Goal: Information Seeking & Learning: Learn about a topic

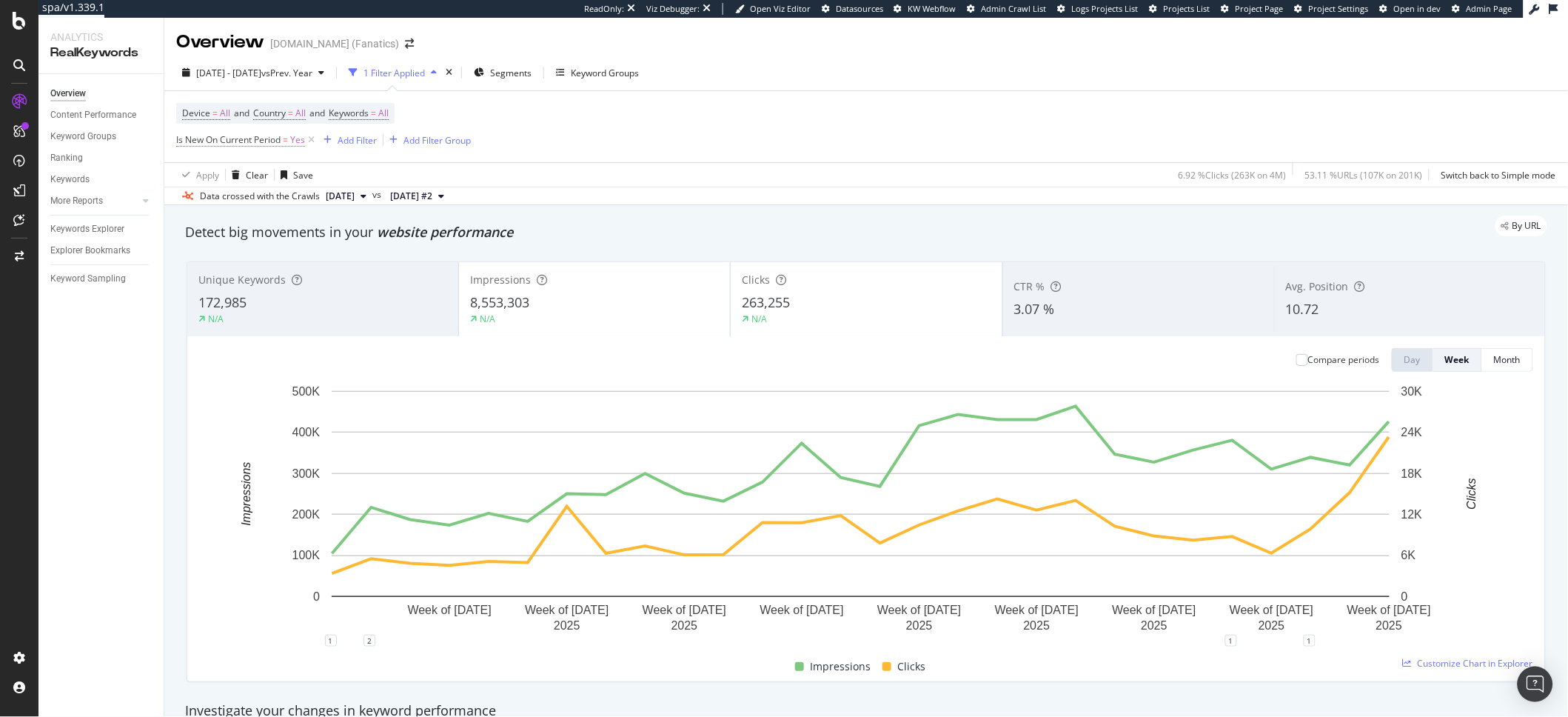
click at [247, 140] on span "Is New On Current Period" at bounding box center [228, 139] width 105 height 13
click at [230, 159] on span "On Current Period" at bounding box center [221, 152] width 74 height 13
click at [235, 177] on span "On Each Period" at bounding box center [213, 171] width 63 height 13
click at [336, 187] on div "On Each Period Yes Cancel Add filter Apply" at bounding box center [314, 164] width 275 height 47
click at [425, 170] on div "Apply" at bounding box center [436, 164] width 23 height 13
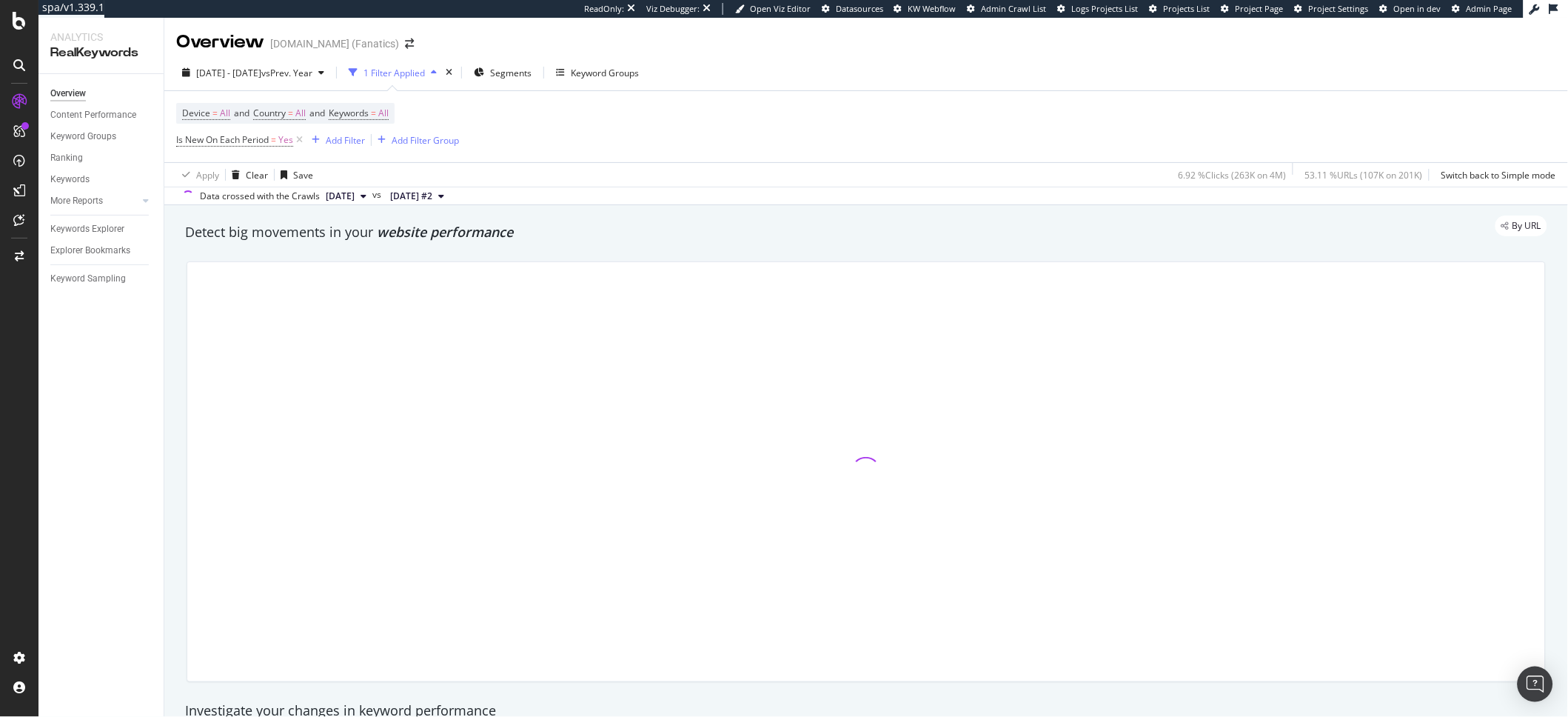
click at [590, 168] on div "Apply Clear Save 6.92 % Clicks ( 263K on 4M ) 53.11 % URLs ( 107K on 201K ) Swi…" at bounding box center [866, 174] width 1403 height 24
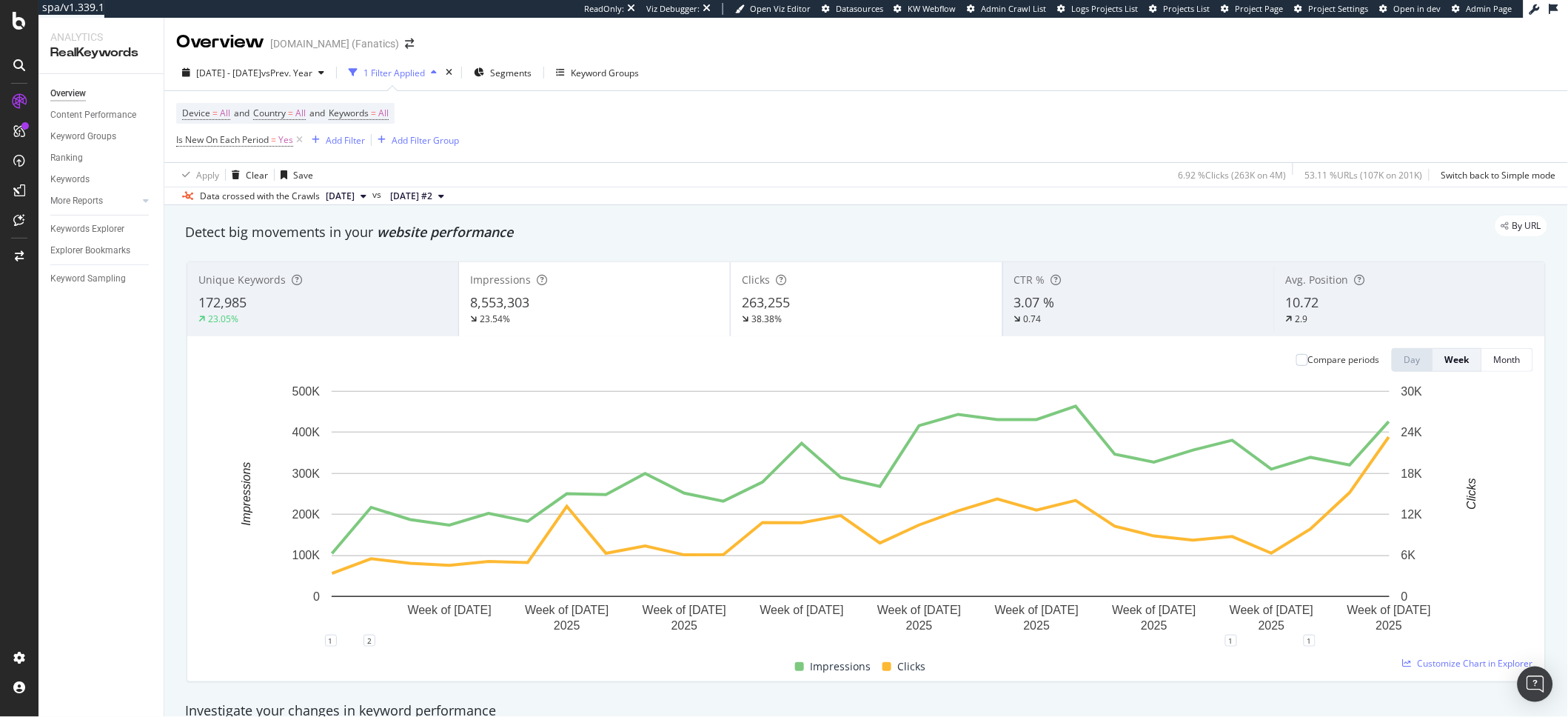
click at [493, 149] on div "Device = All and Country = All and Keywords = All Is New On Each Period = Yes A…" at bounding box center [866, 126] width 1380 height 72
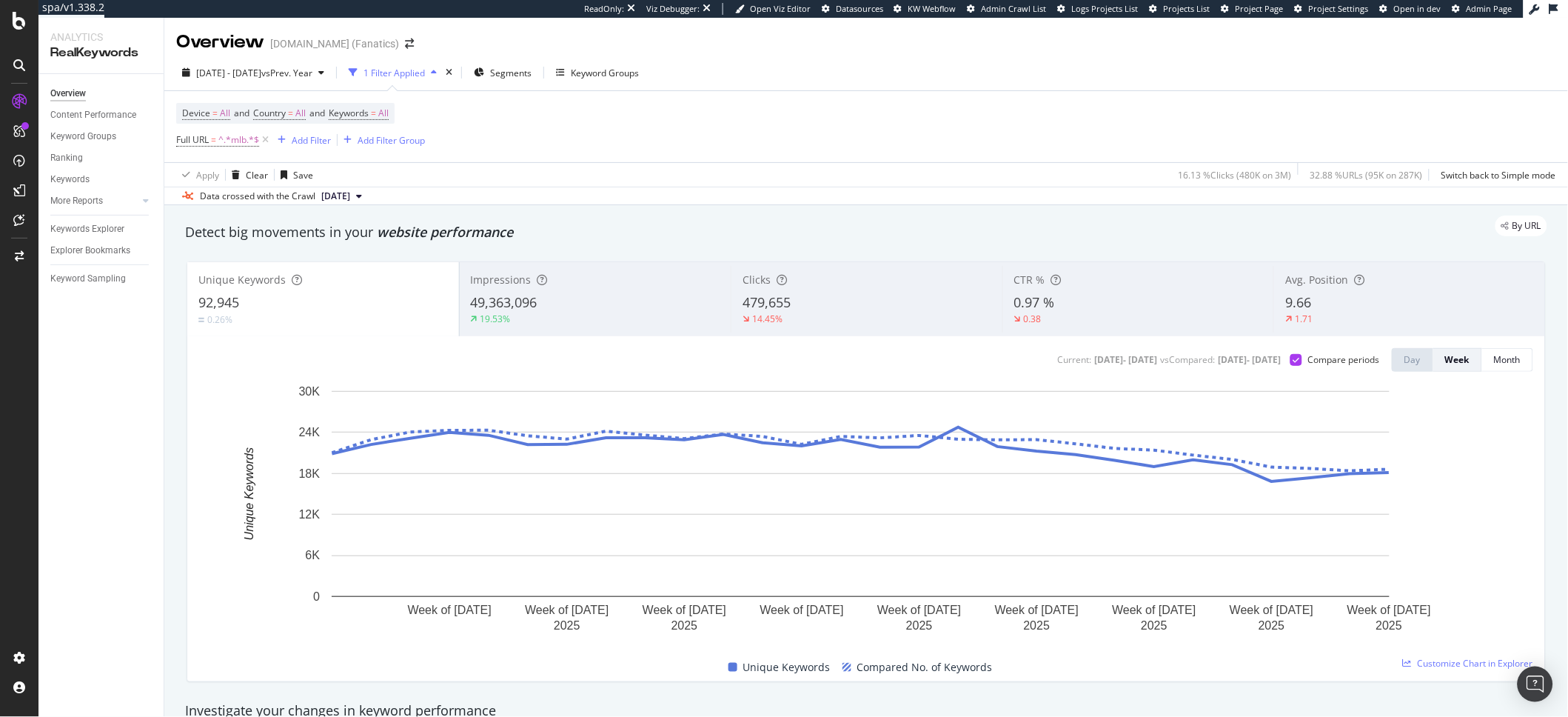
drag, startPoint x: 611, startPoint y: 141, endPoint x: 310, endPoint y: 92, distance: 305.0
click at [611, 141] on div "Device = All and Country = All and Keywords = All Full URL = ^.*mlb.*$ Add Filt…" at bounding box center [866, 126] width 1380 height 72
click at [81, 97] on div "Overview" at bounding box center [68, 94] width 35 height 16
click at [71, 93] on div "Overview" at bounding box center [68, 94] width 35 height 16
click at [405, 139] on div "Add Filter Group" at bounding box center [391, 140] width 68 height 13
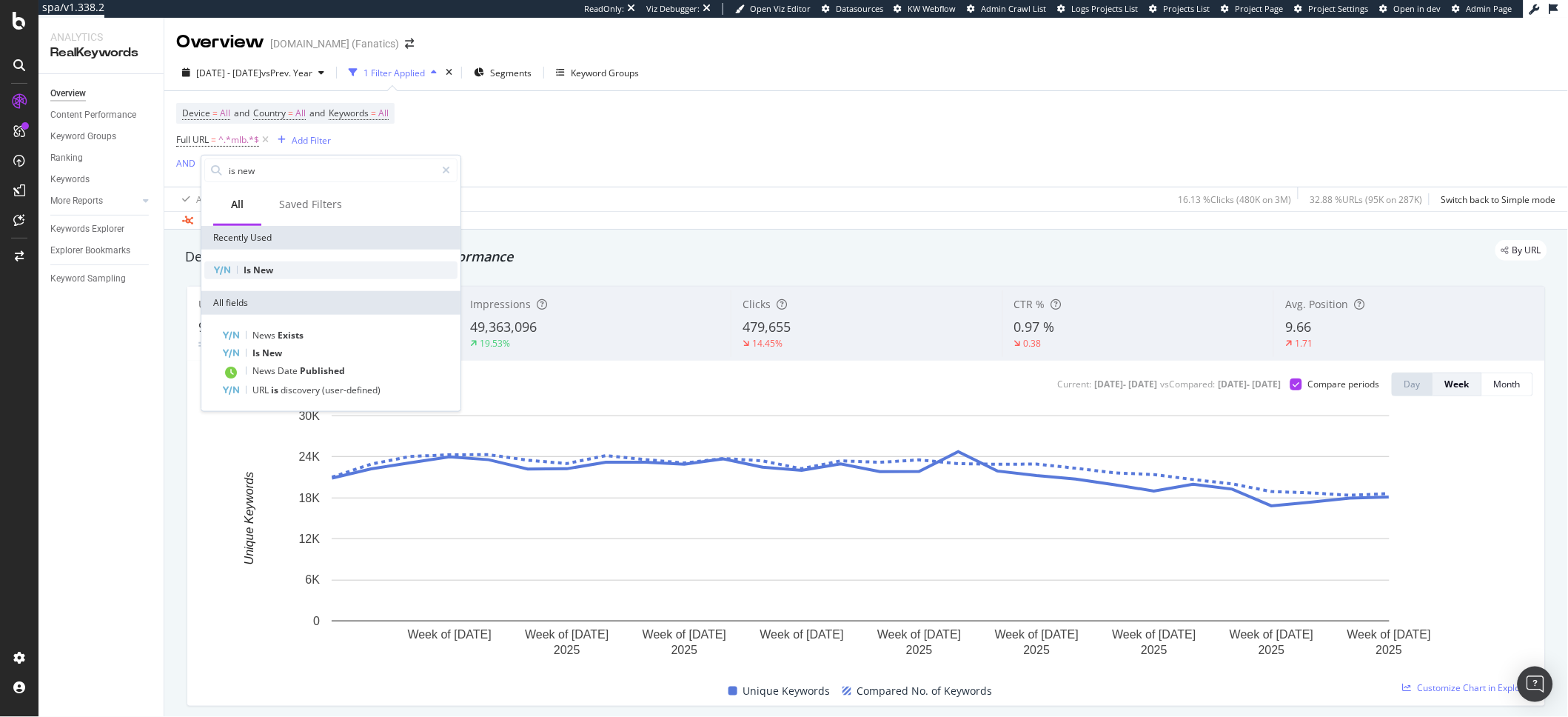
click at [304, 268] on div "Is New" at bounding box center [331, 270] width 254 height 18
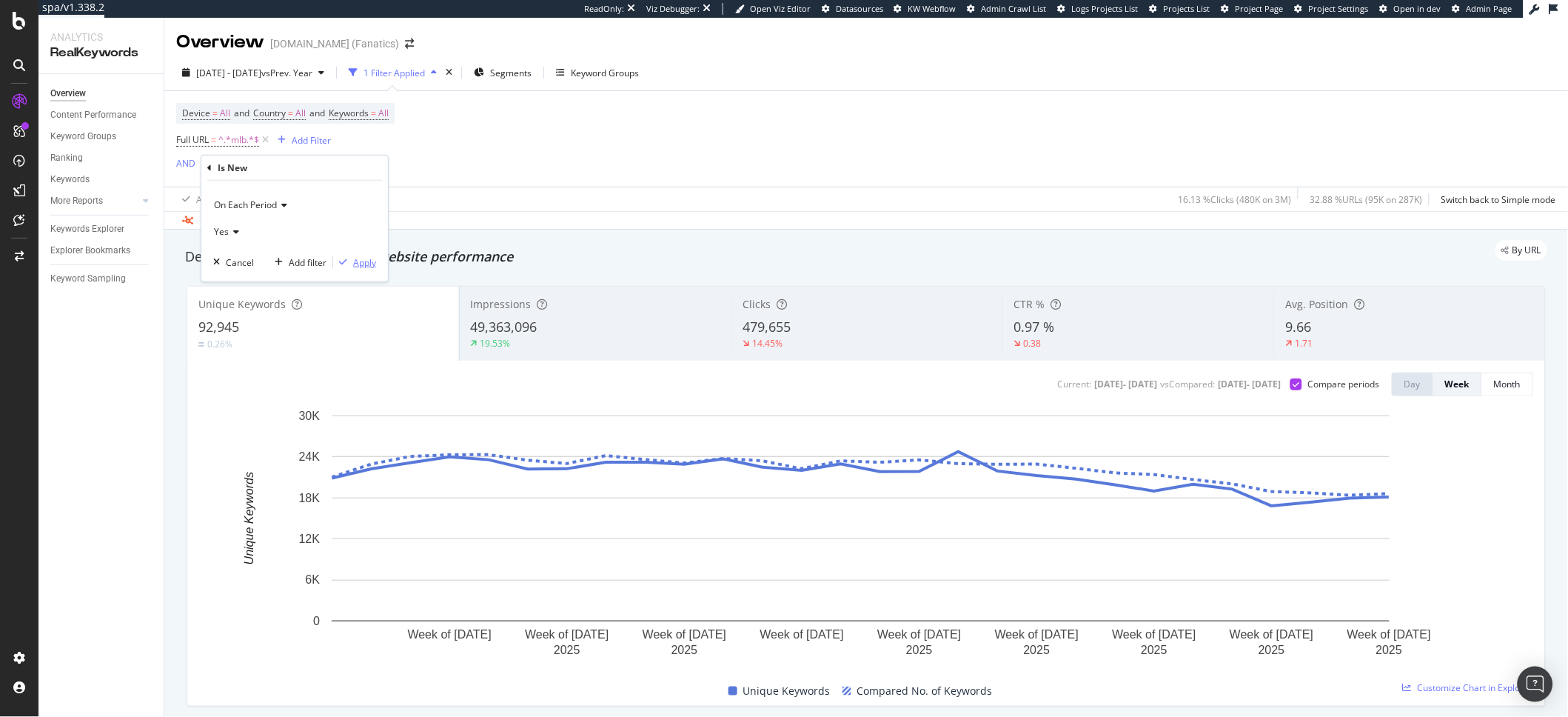
click at [367, 263] on div "Apply" at bounding box center [364, 262] width 23 height 13
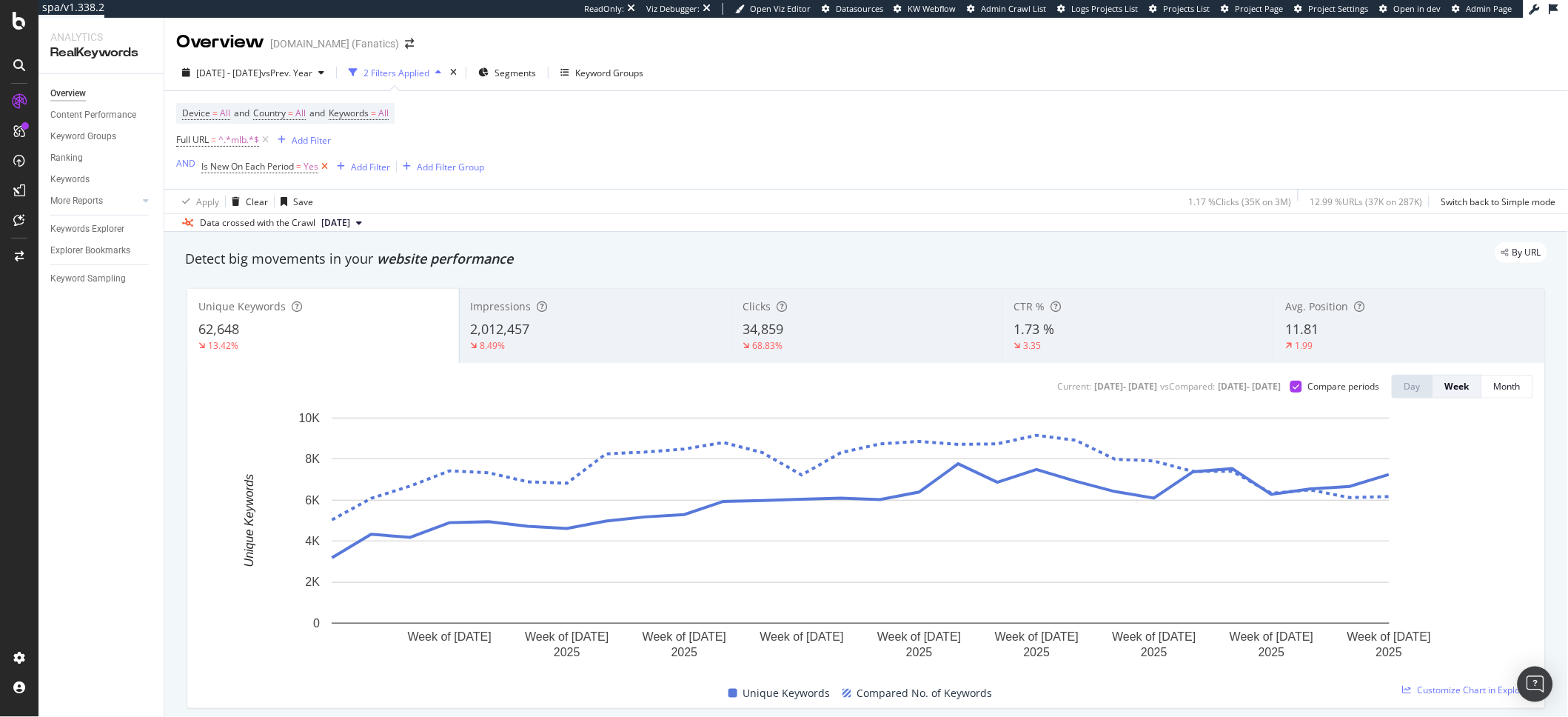
click at [322, 170] on icon at bounding box center [324, 167] width 13 height 15
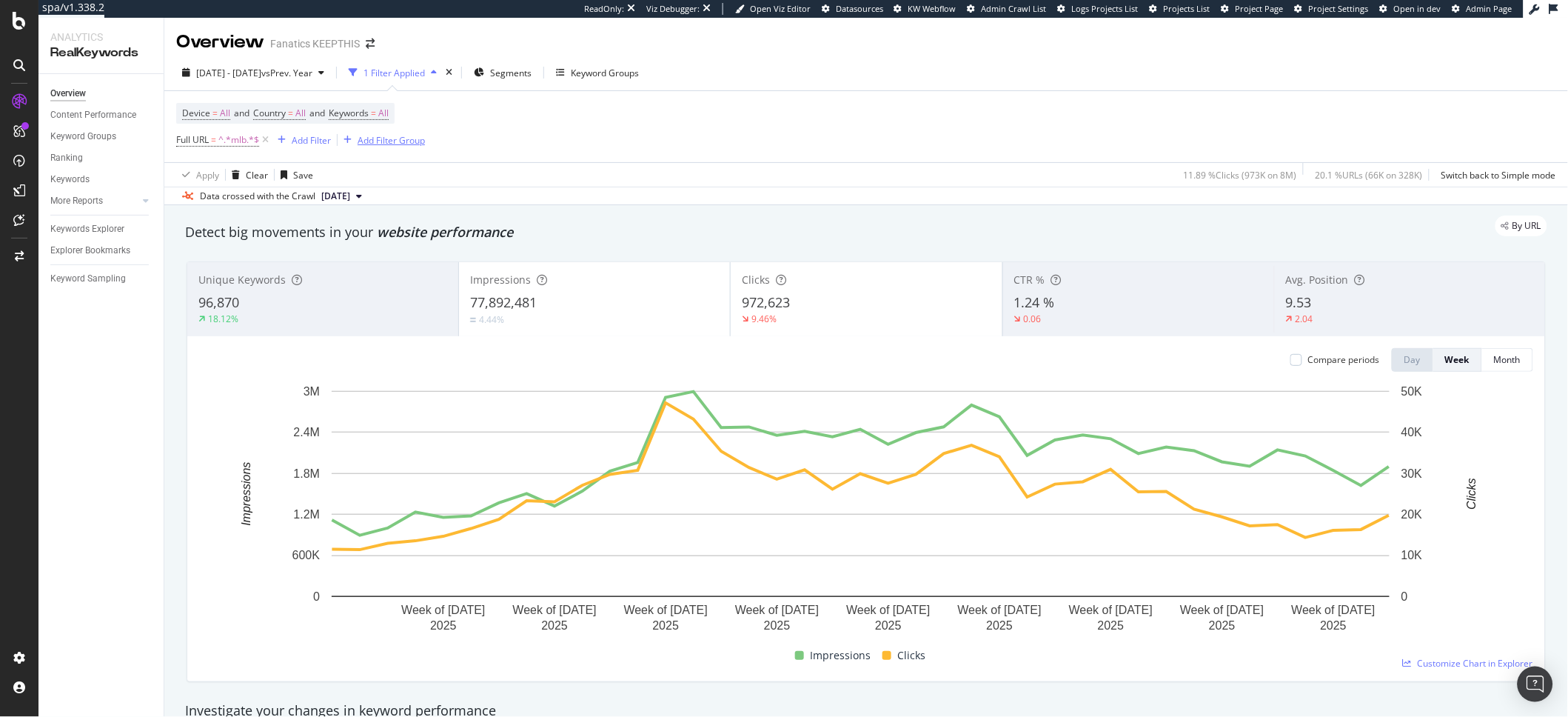
click at [403, 141] on div "Add Filter Group" at bounding box center [391, 140] width 68 height 13
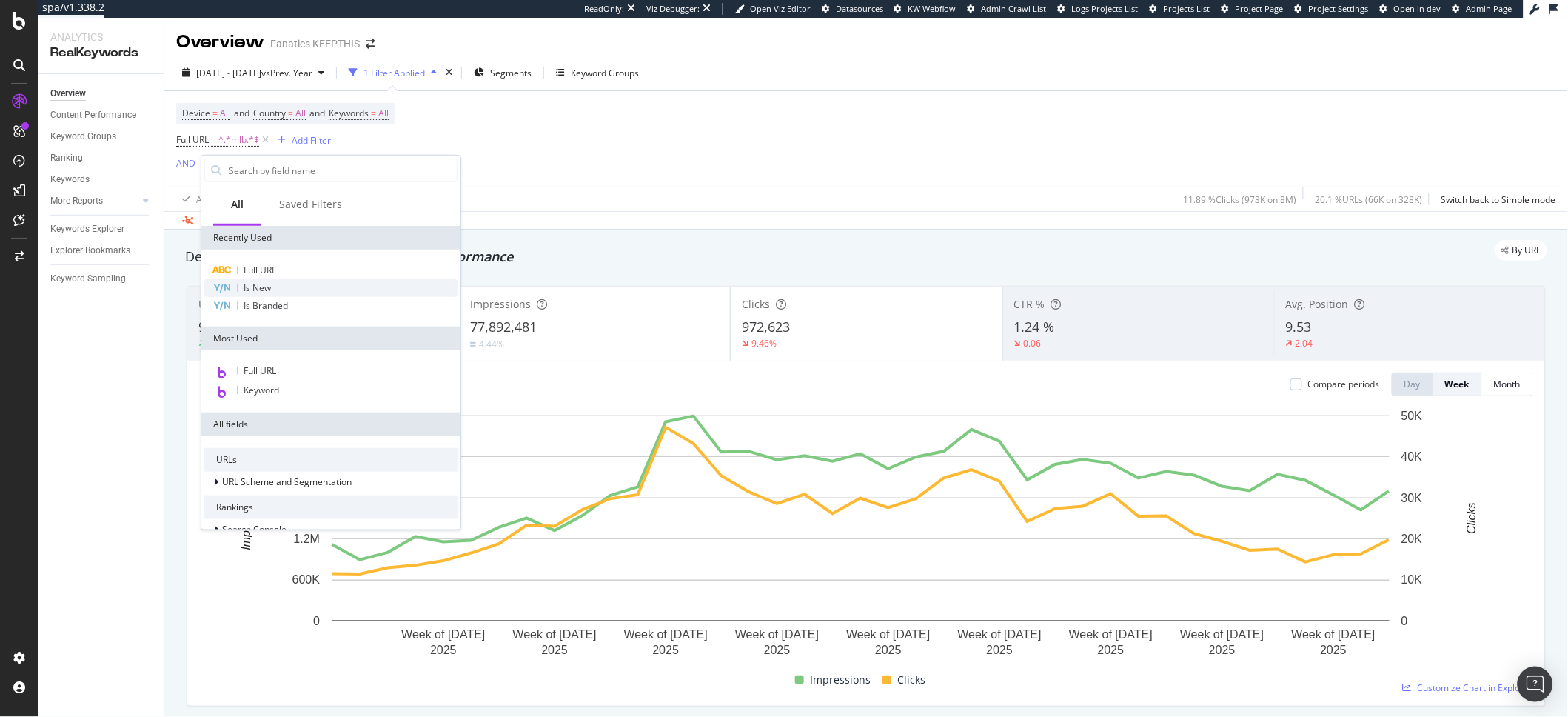
click at [279, 287] on div "Is New" at bounding box center [331, 288] width 254 height 18
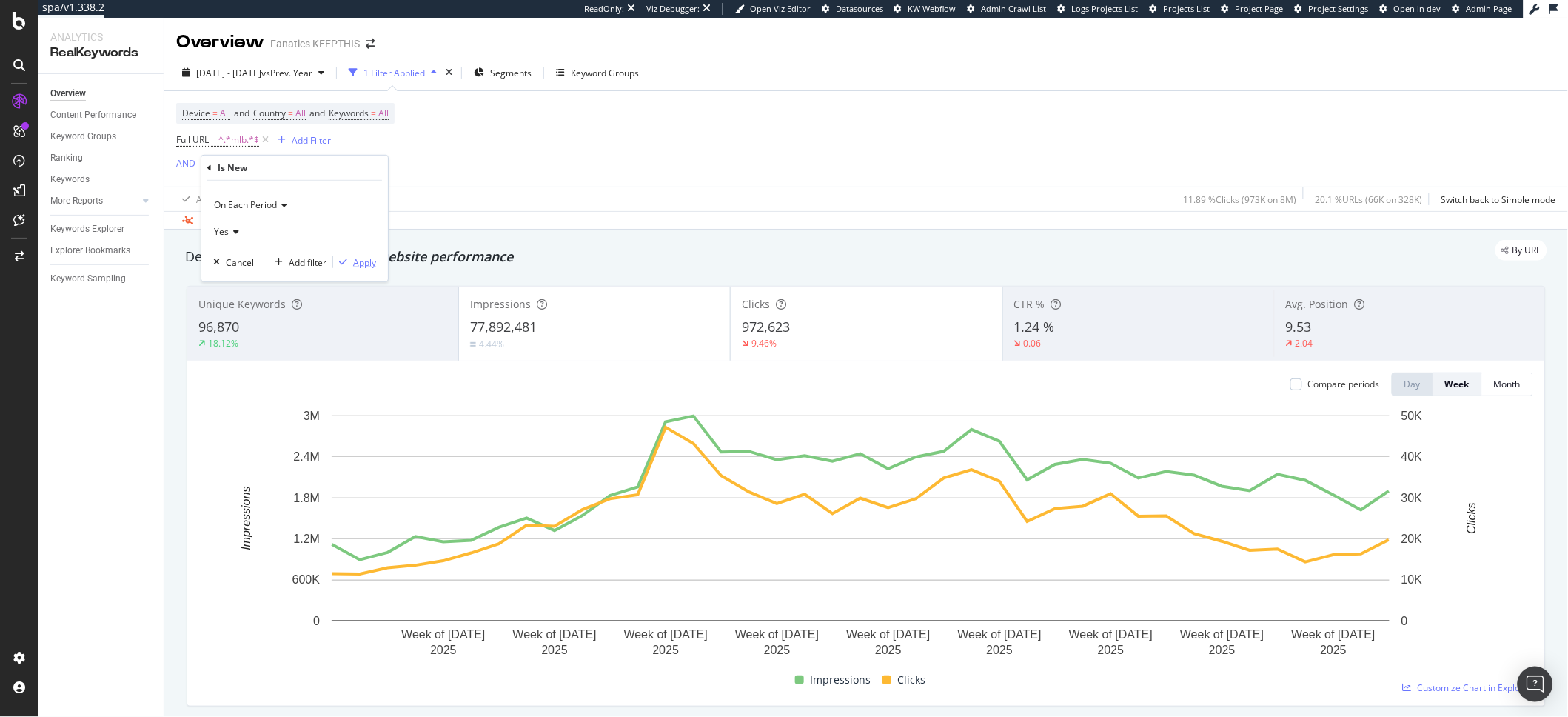
click at [368, 262] on div "Apply" at bounding box center [364, 262] width 23 height 13
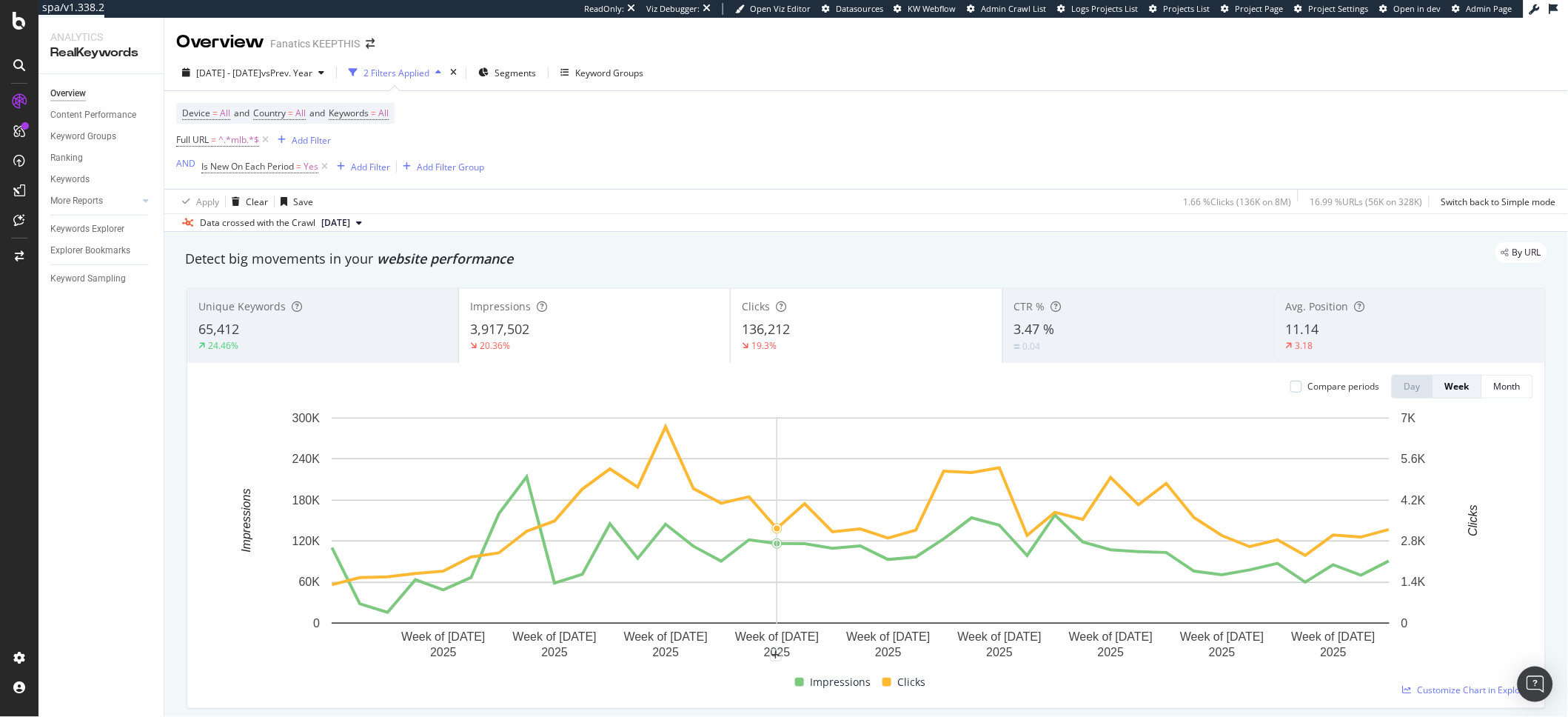
click at [882, 162] on div "Device = All and Country = All and Keywords = All Full URL = ^.*mlb.*$ Add Filt…" at bounding box center [866, 140] width 1380 height 98
click at [322, 169] on icon at bounding box center [324, 167] width 13 height 15
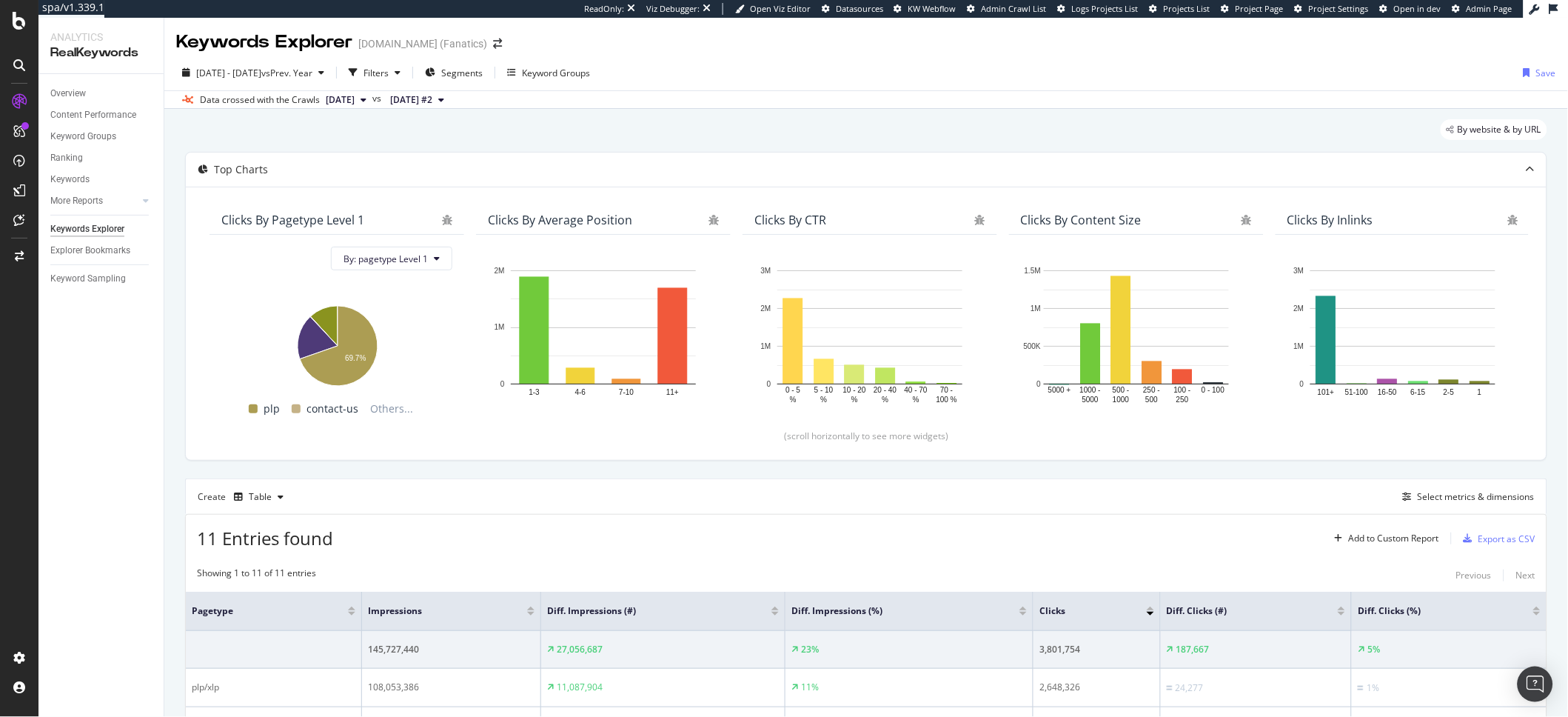
scroll to position [399, 0]
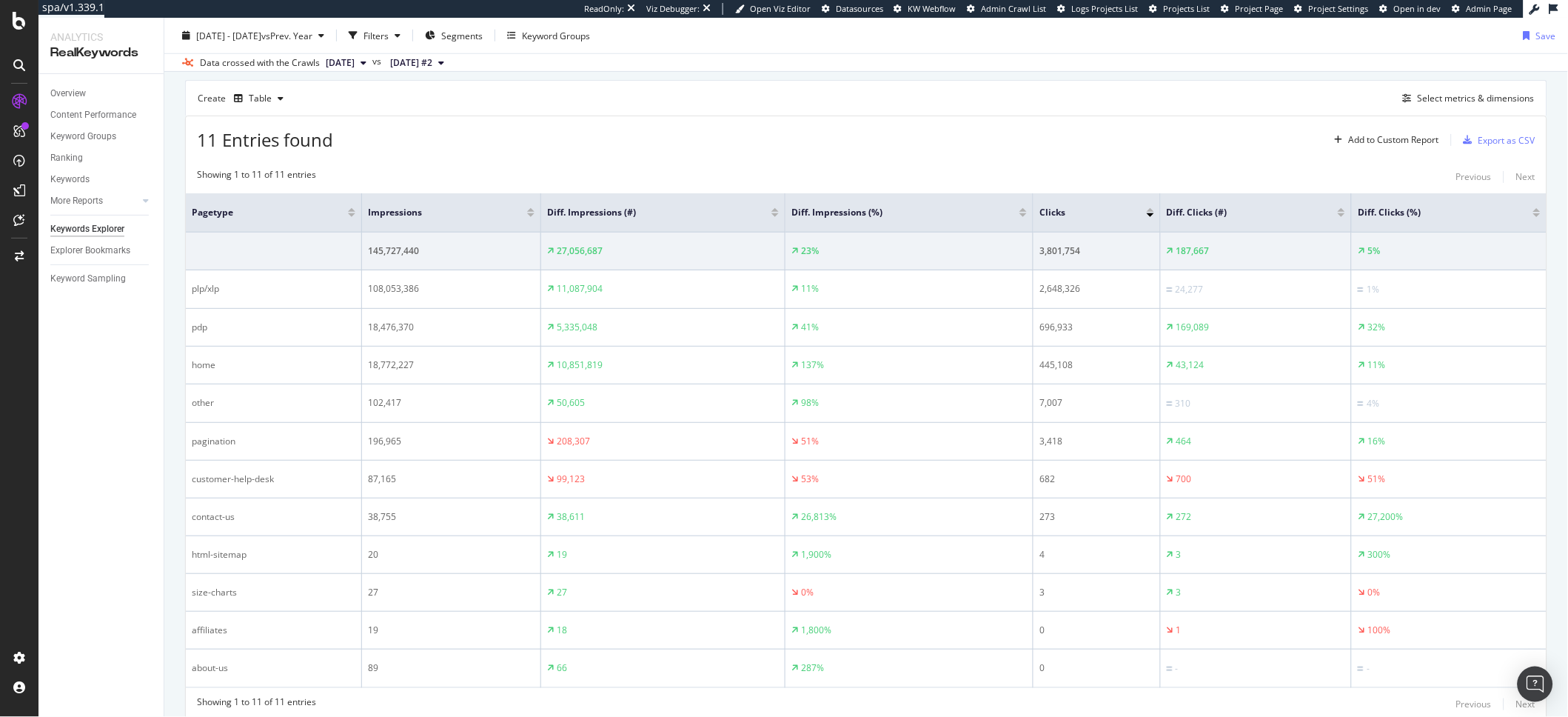
click at [654, 104] on div "Create Table Select metrics & dimensions" at bounding box center [866, 98] width 1362 height 35
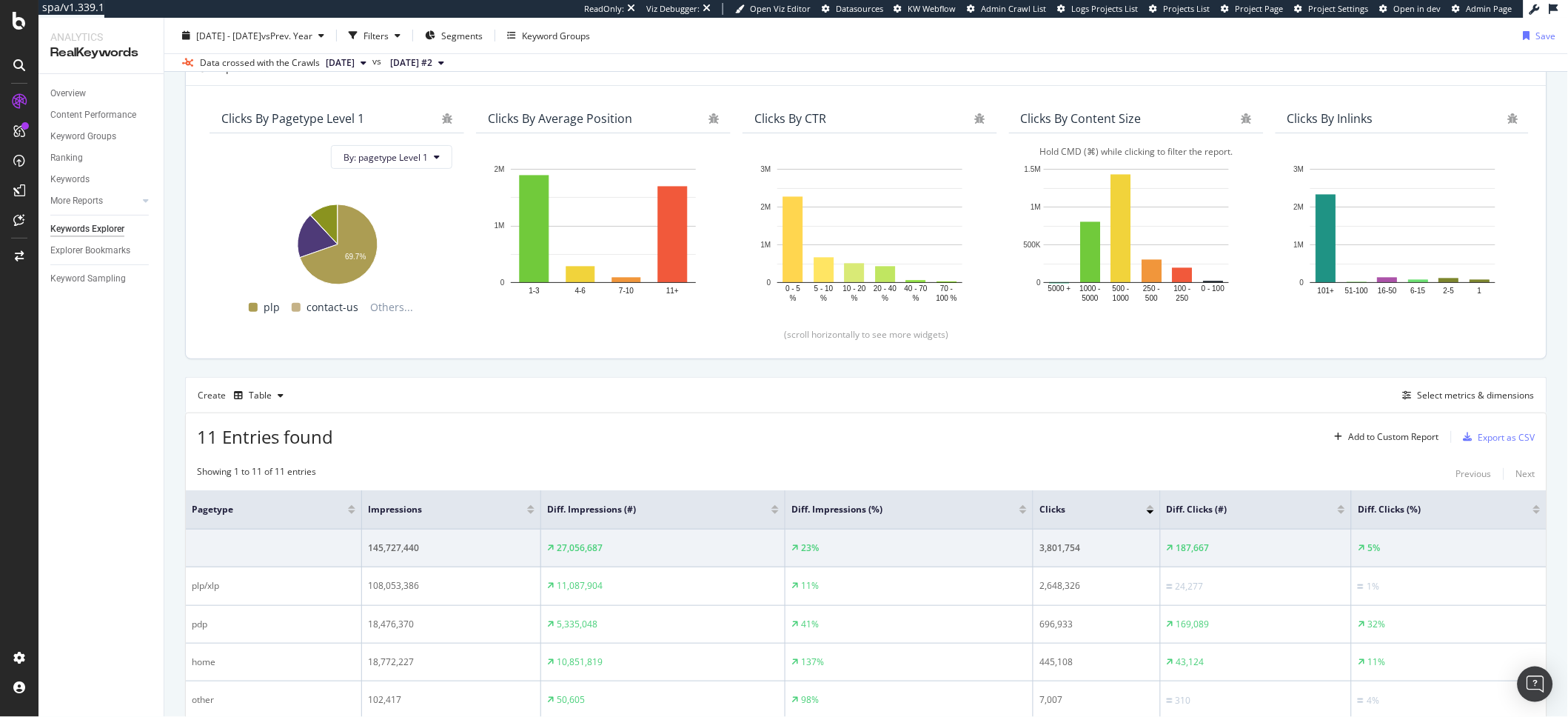
scroll to position [0, 0]
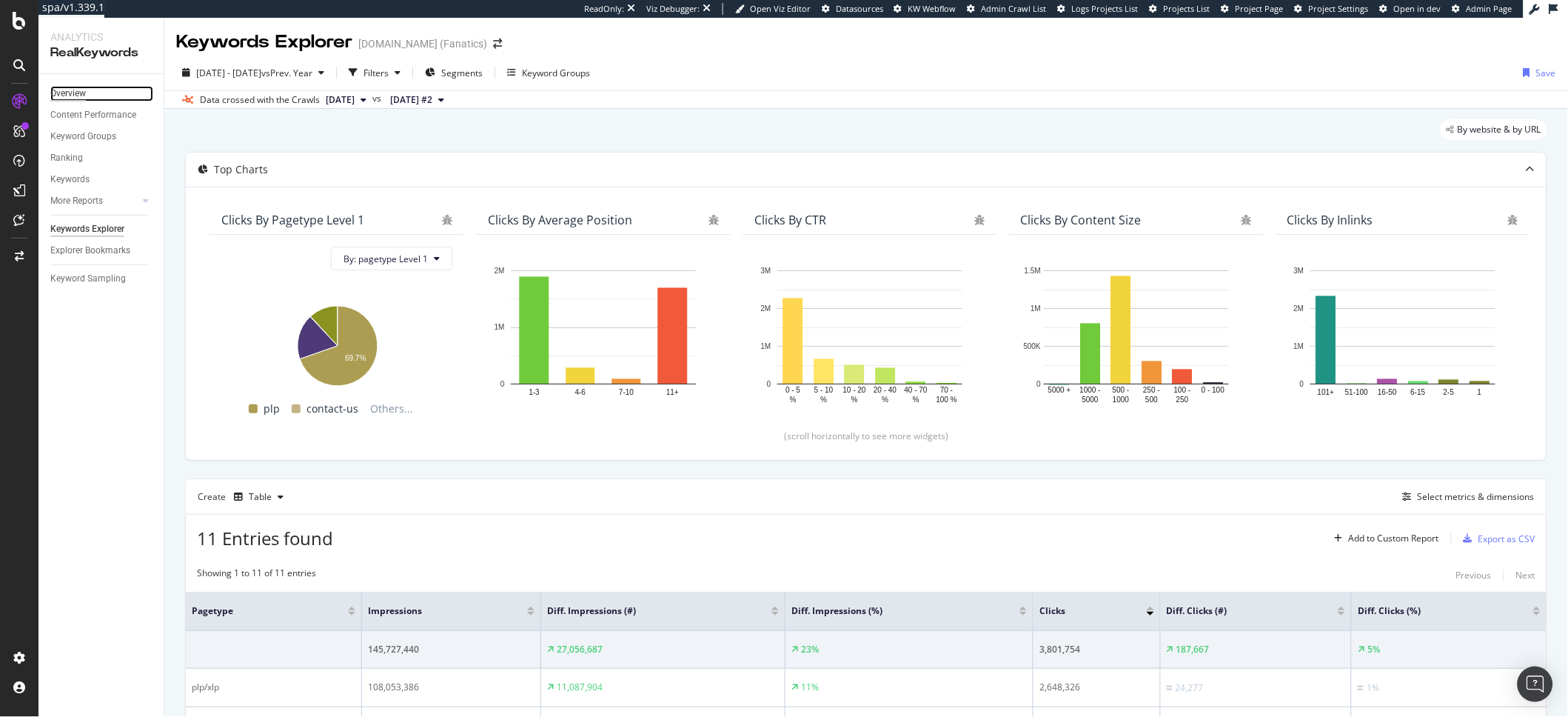
click at [72, 86] on div "Overview" at bounding box center [68, 94] width 35 height 16
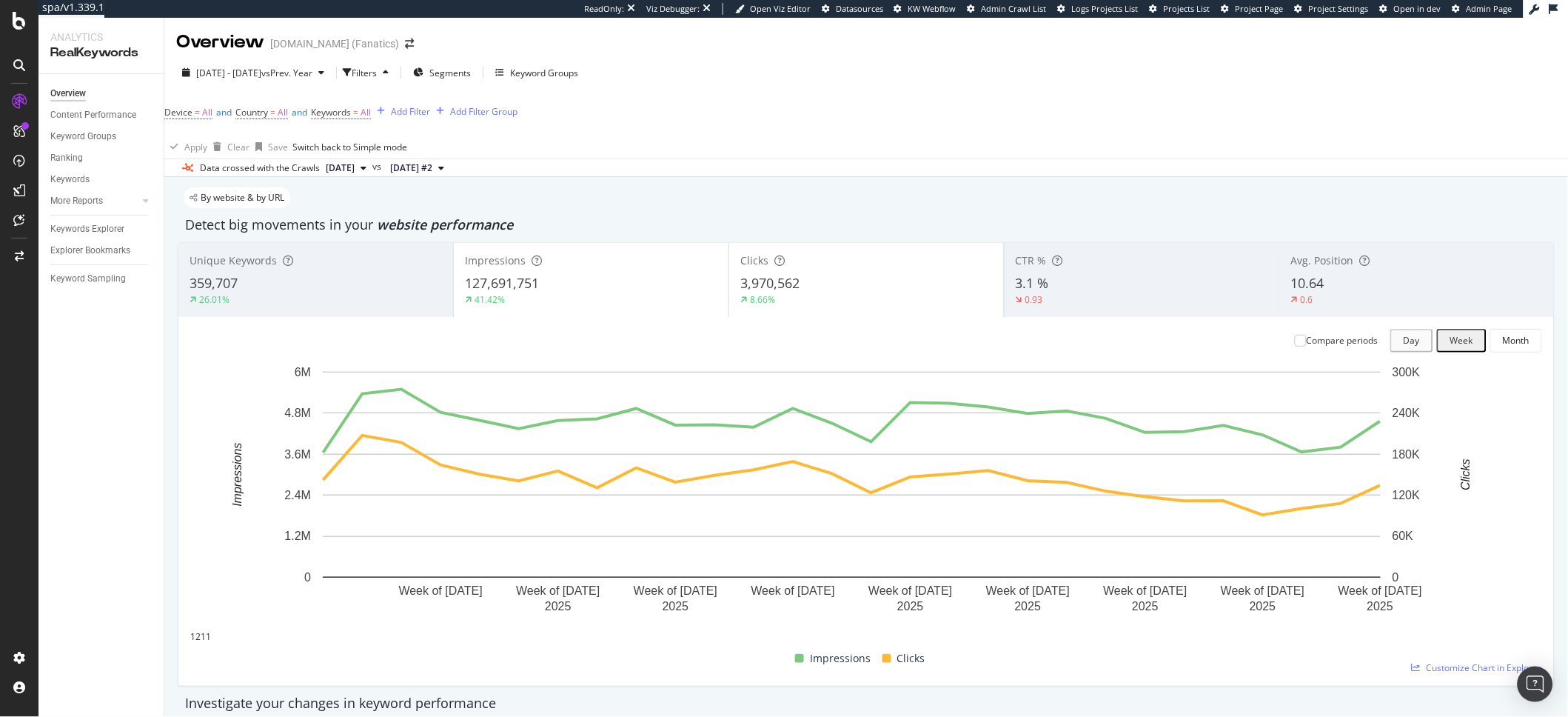
click at [348, 293] on div "359,707" at bounding box center [316, 284] width 253 height 20
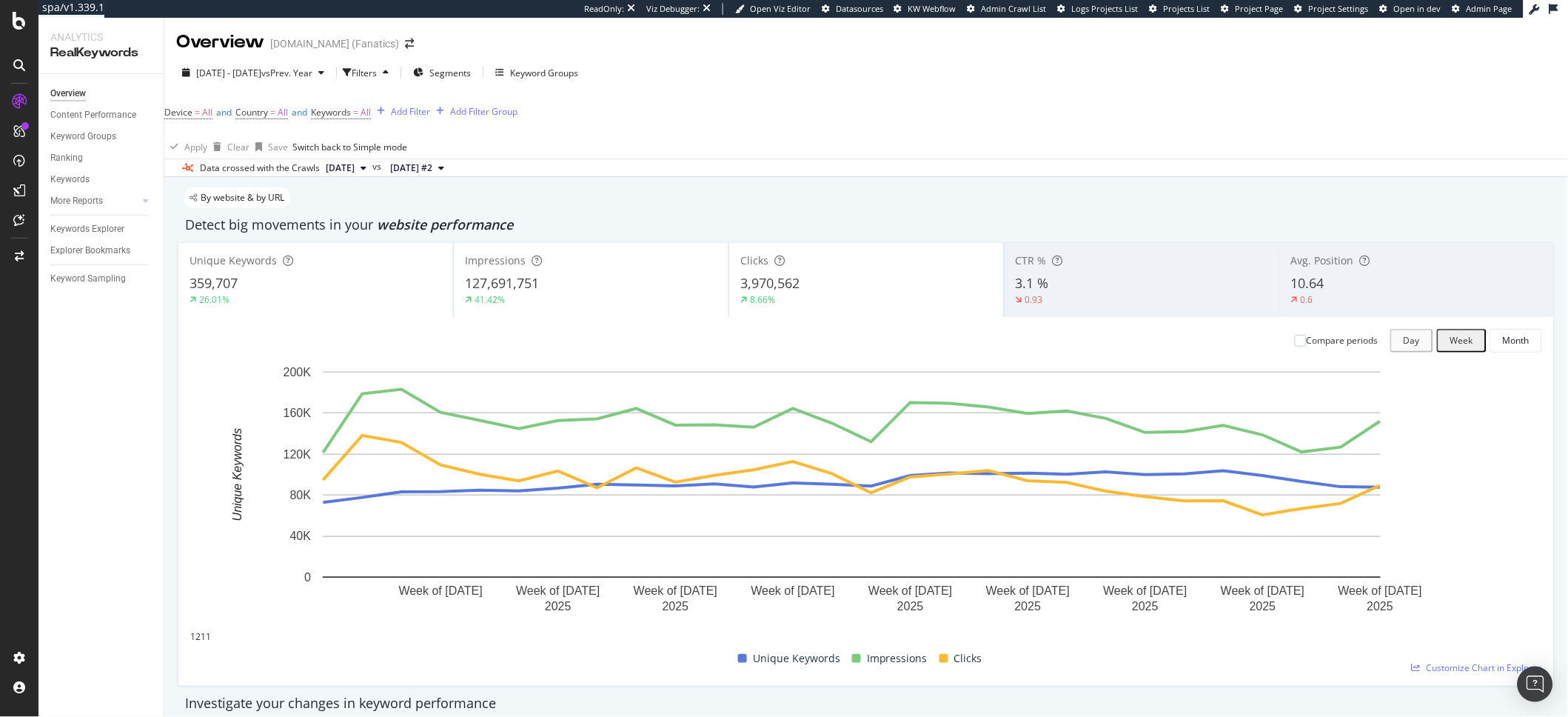
click at [624, 307] on div "41.42%" at bounding box center [592, 300] width 253 height 14
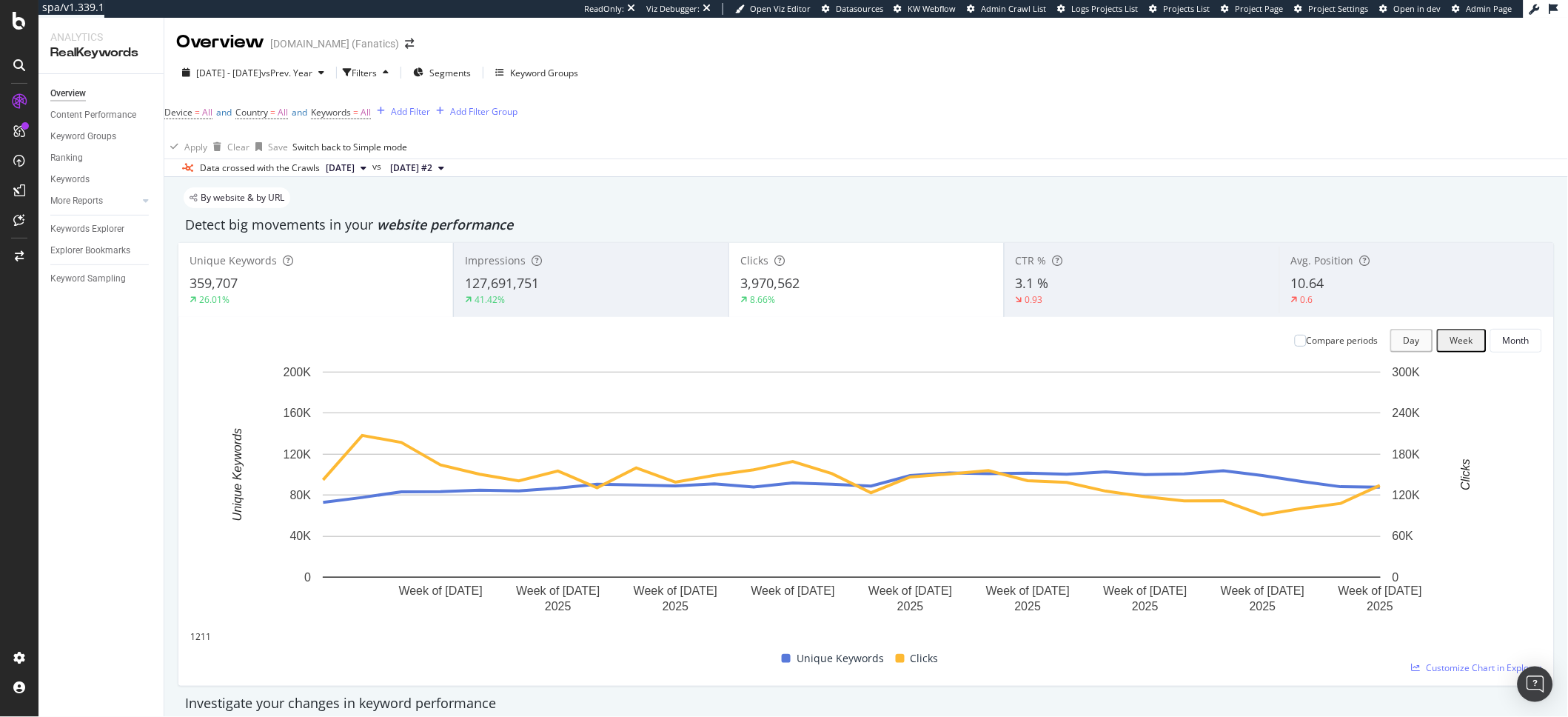
click at [856, 293] on div "3,970,562" at bounding box center [867, 284] width 253 height 20
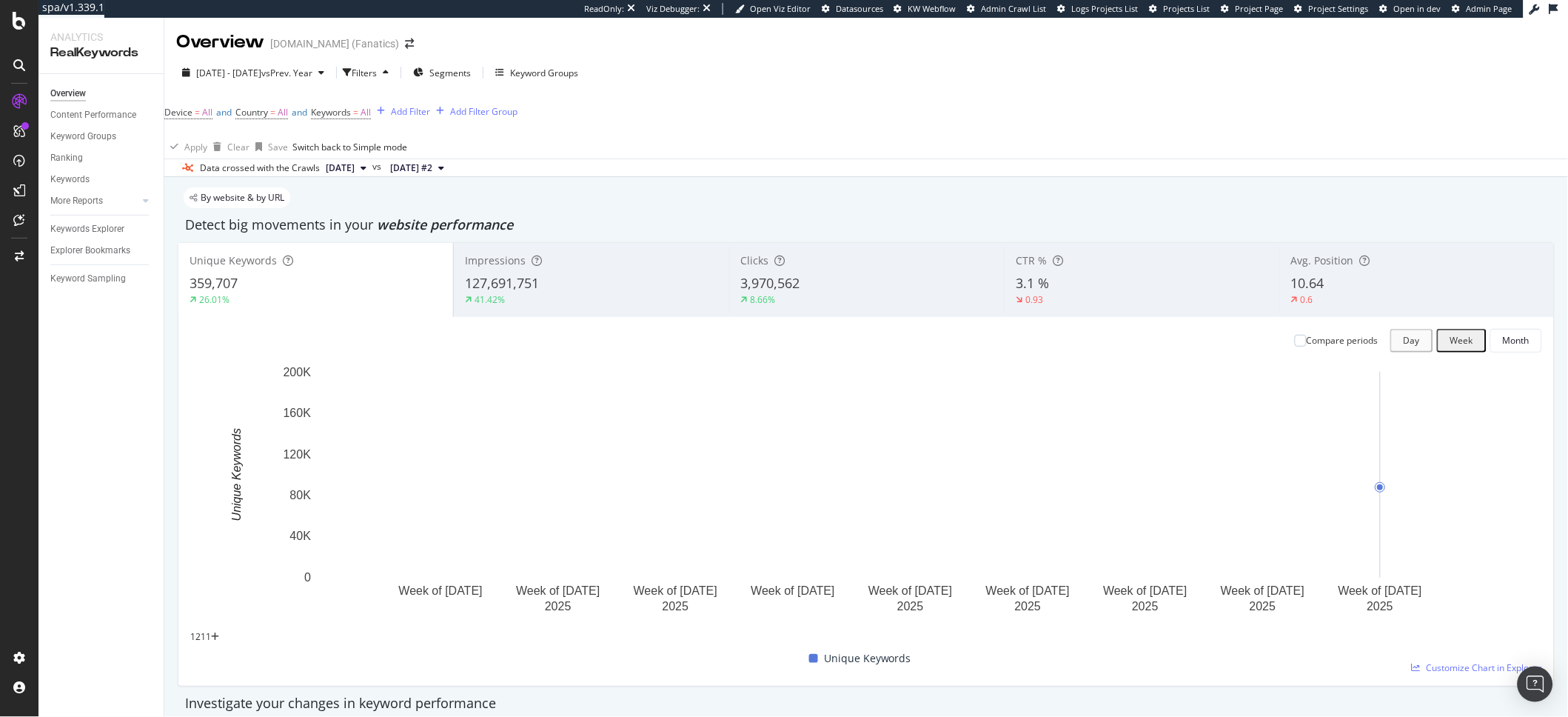
scroll to position [326, 0]
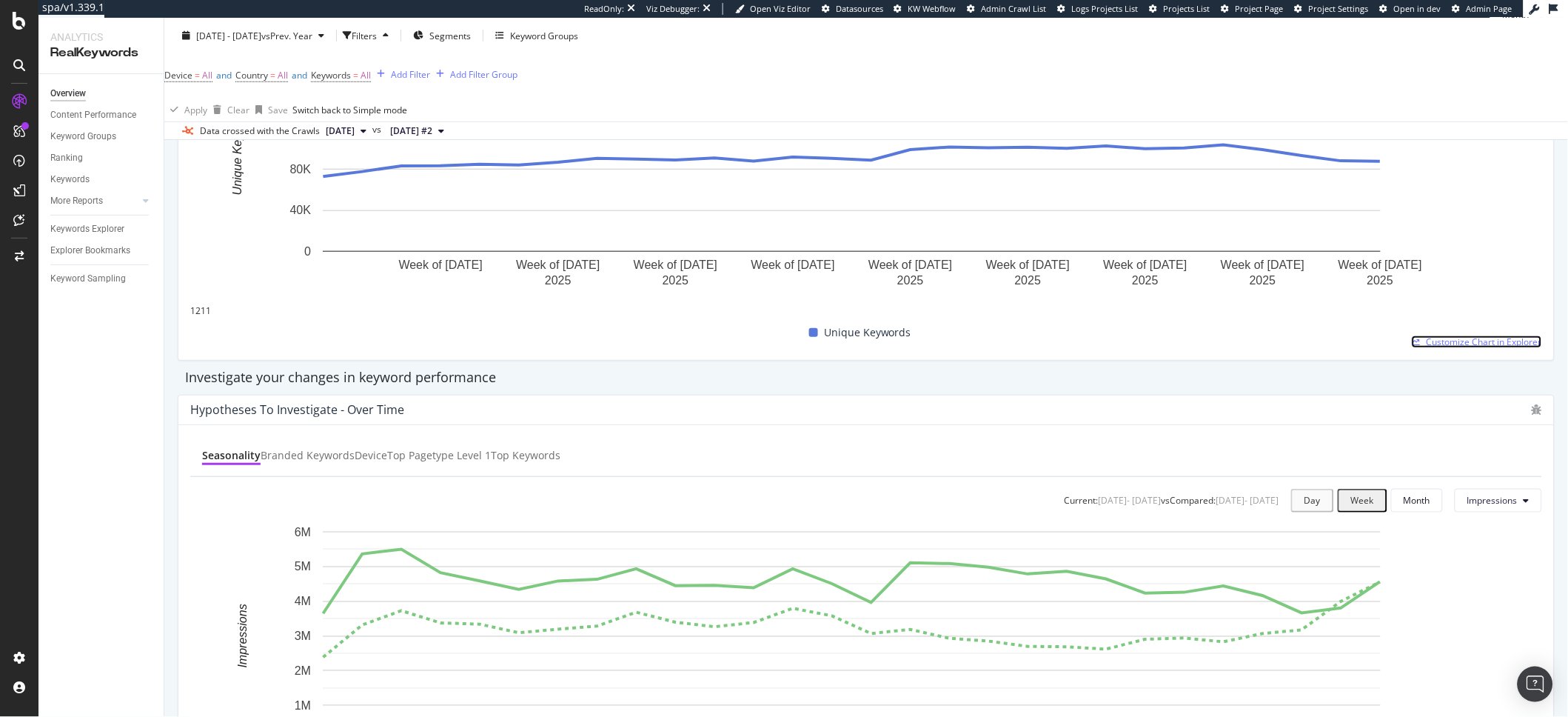
click at [1434, 340] on span "Customize Chart in Explorer" at bounding box center [1485, 341] width 116 height 13
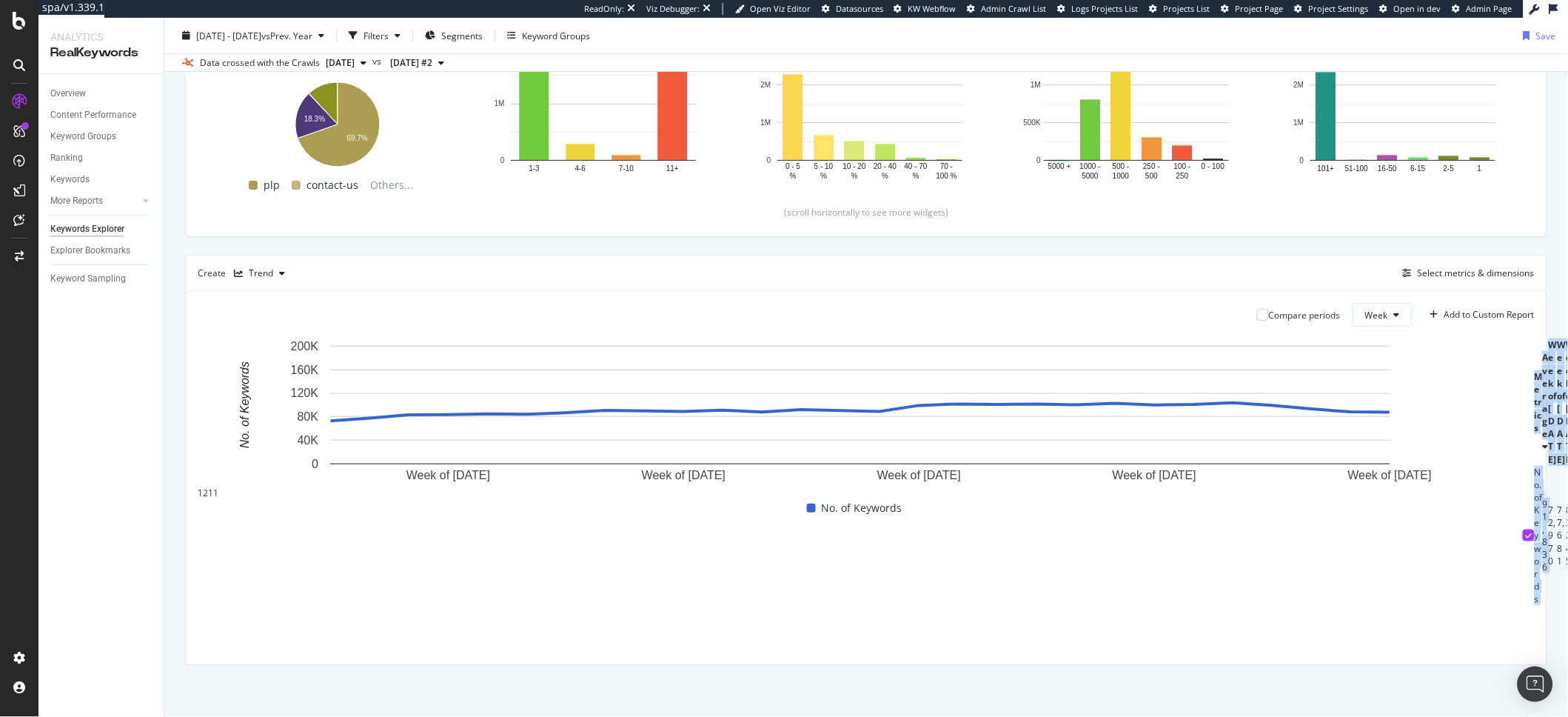
scroll to position [0, 933]
drag, startPoint x: 411, startPoint y: 605, endPoint x: 1546, endPoint y: 616, distance: 1135.1
click at [1546, 616] on div "By website Top Charts Clicks By pagetype Level 1 By: pagetype Level 1 Hold CMD …" at bounding box center [866, 301] width 1403 height 832
copy table "Metrics Average Week of 17 Mar. 2025 Week of 24 Mar. 2025 Week of 31 Mar. 2025 …"
drag, startPoint x: 1404, startPoint y: 655, endPoint x: 1420, endPoint y: 654, distance: 16.0
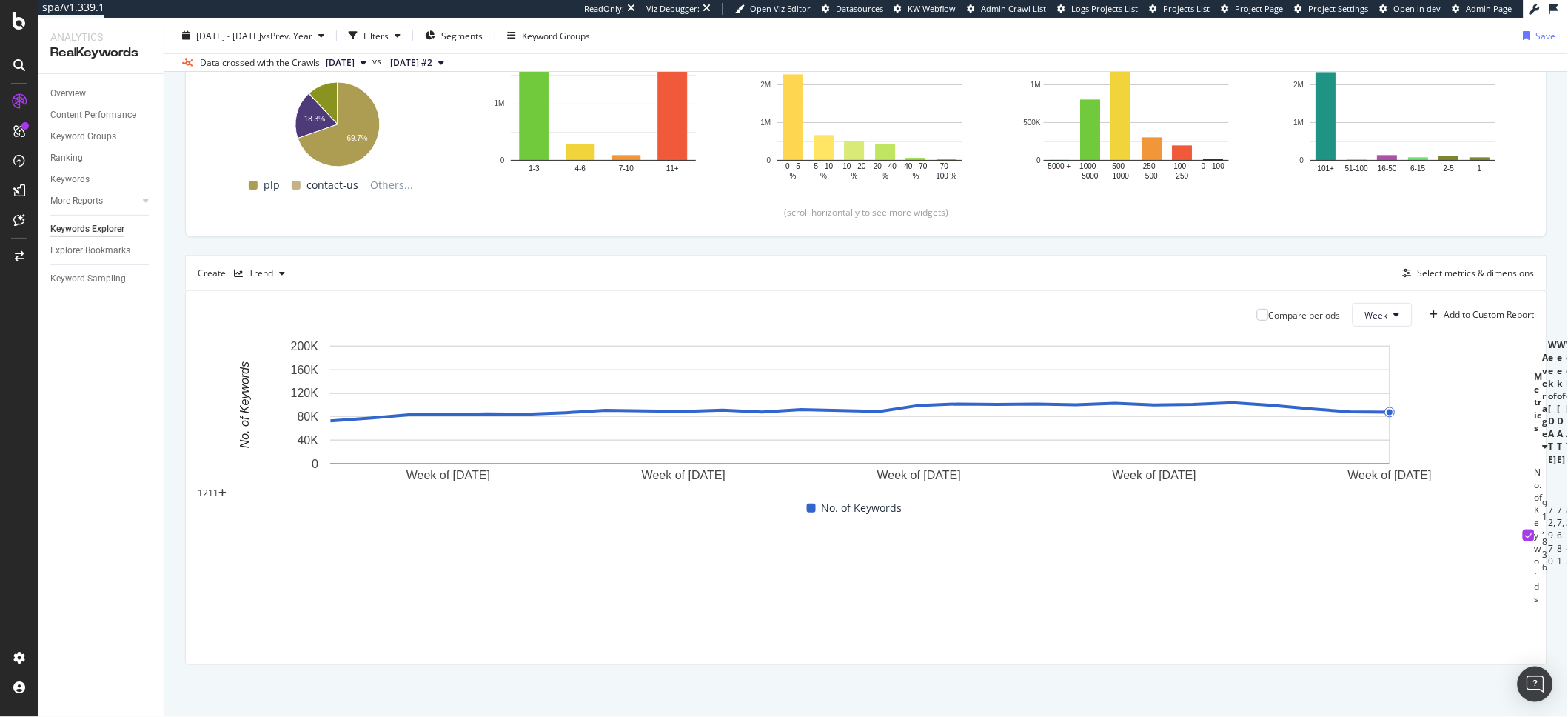
click at [1420, 654] on div "Compare periods Week Add to Custom Report Week of 7 Apr. 2025 Week of 19 May. 2…" at bounding box center [866, 477] width 1360 height 373
click at [226, 25] on div "2025 Mar. 17th - Sep. 28th vs Prev. Year" at bounding box center [253, 35] width 154 height 23
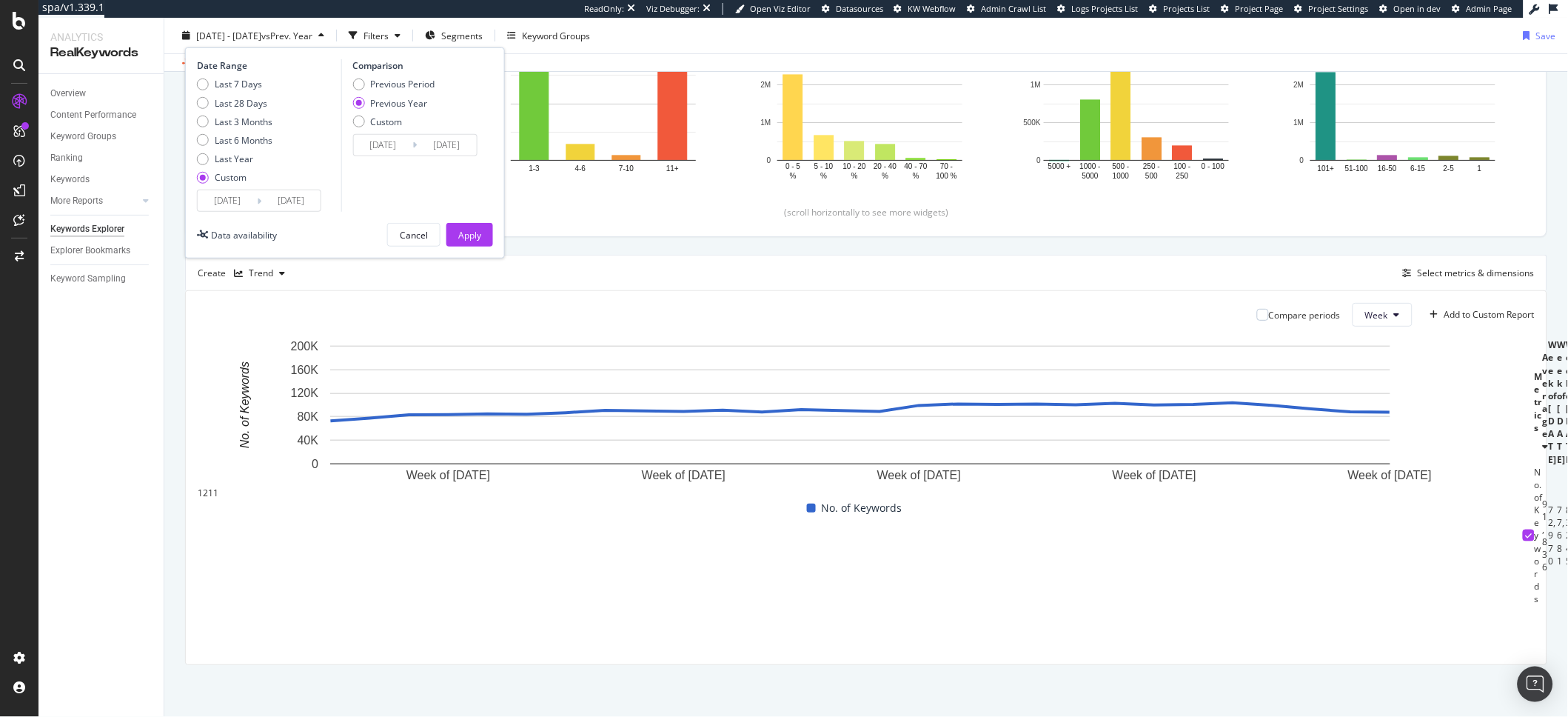
click at [226, 203] on input "2025/03/17" at bounding box center [227, 200] width 59 height 21
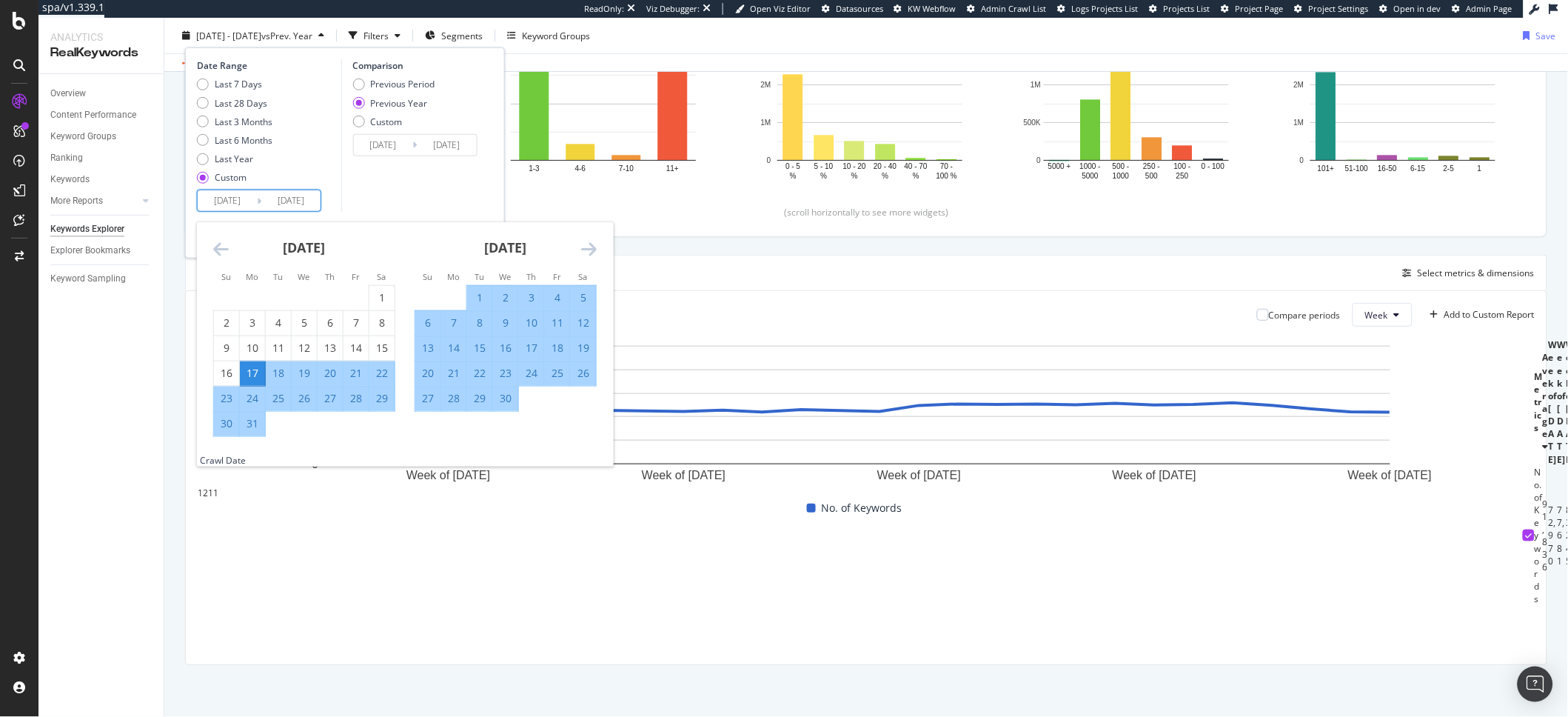
click at [221, 254] on icon "Move backward to switch to the previous month." at bounding box center [221, 249] width 16 height 18
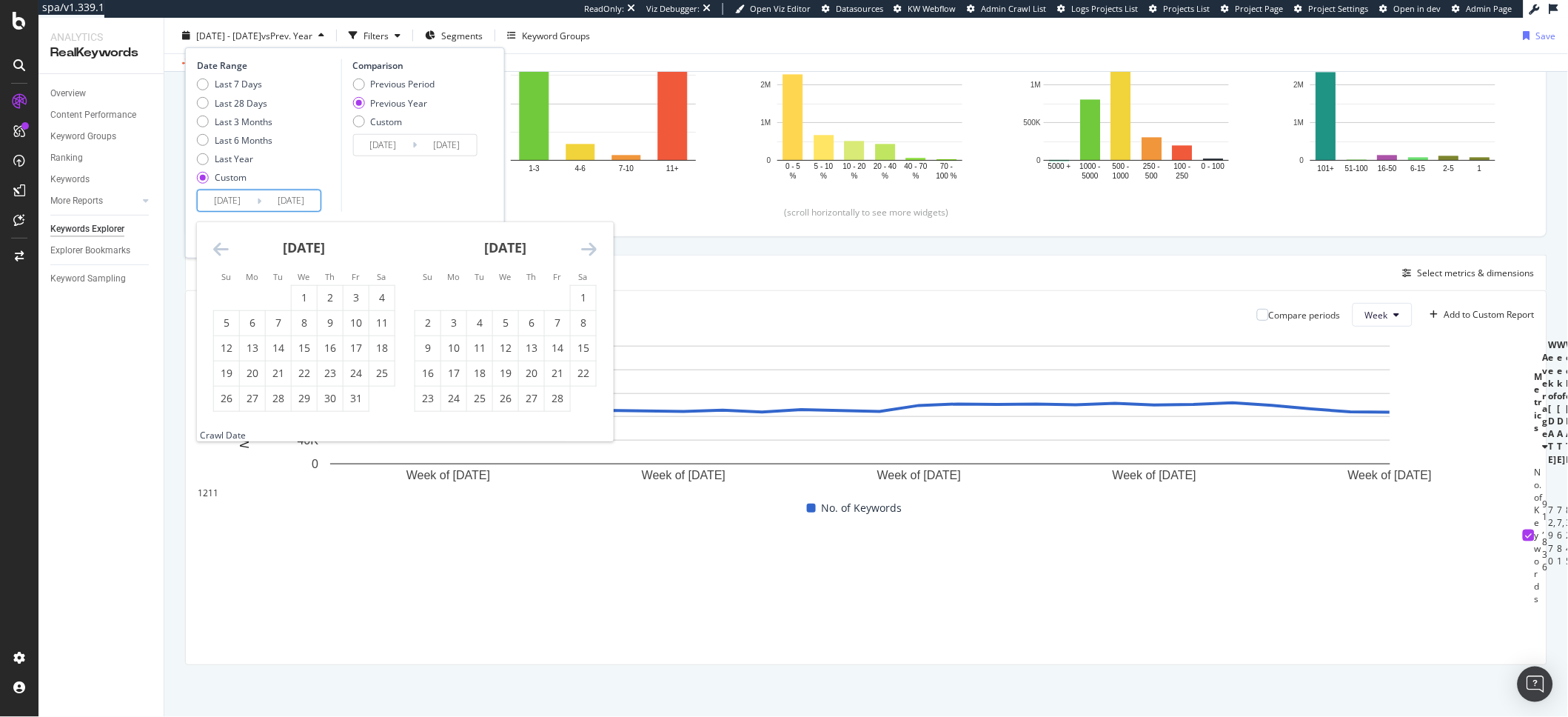
click at [221, 254] on icon "Move backward to switch to the previous month." at bounding box center [221, 249] width 16 height 18
click at [261, 399] on div "30" at bounding box center [253, 398] width 25 height 15
type input "2024/12/30"
type input "2024/01/01"
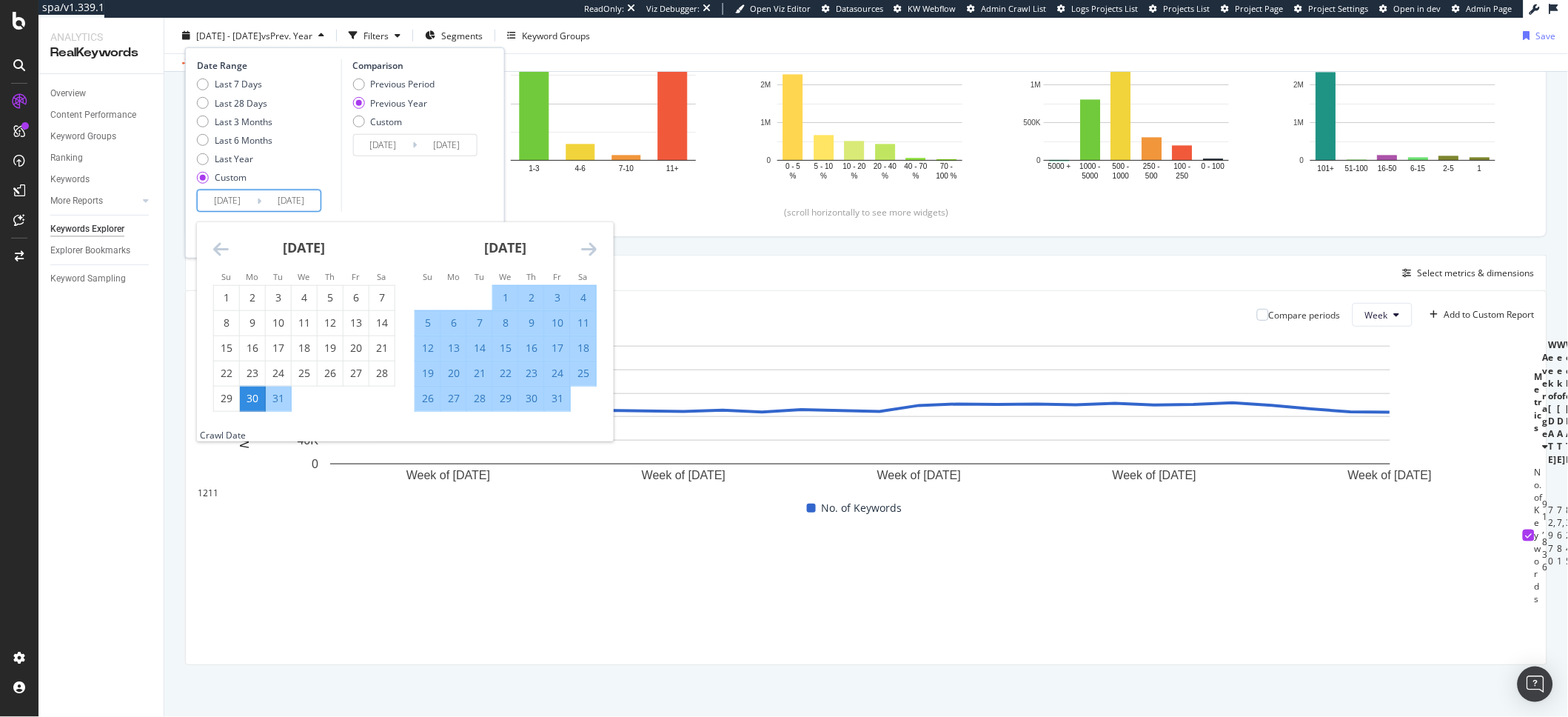
click at [429, 179] on div "Comparison Previous Period Previous Year Custom 2024/01/01 Navigate forward to …" at bounding box center [411, 135] width 141 height 153
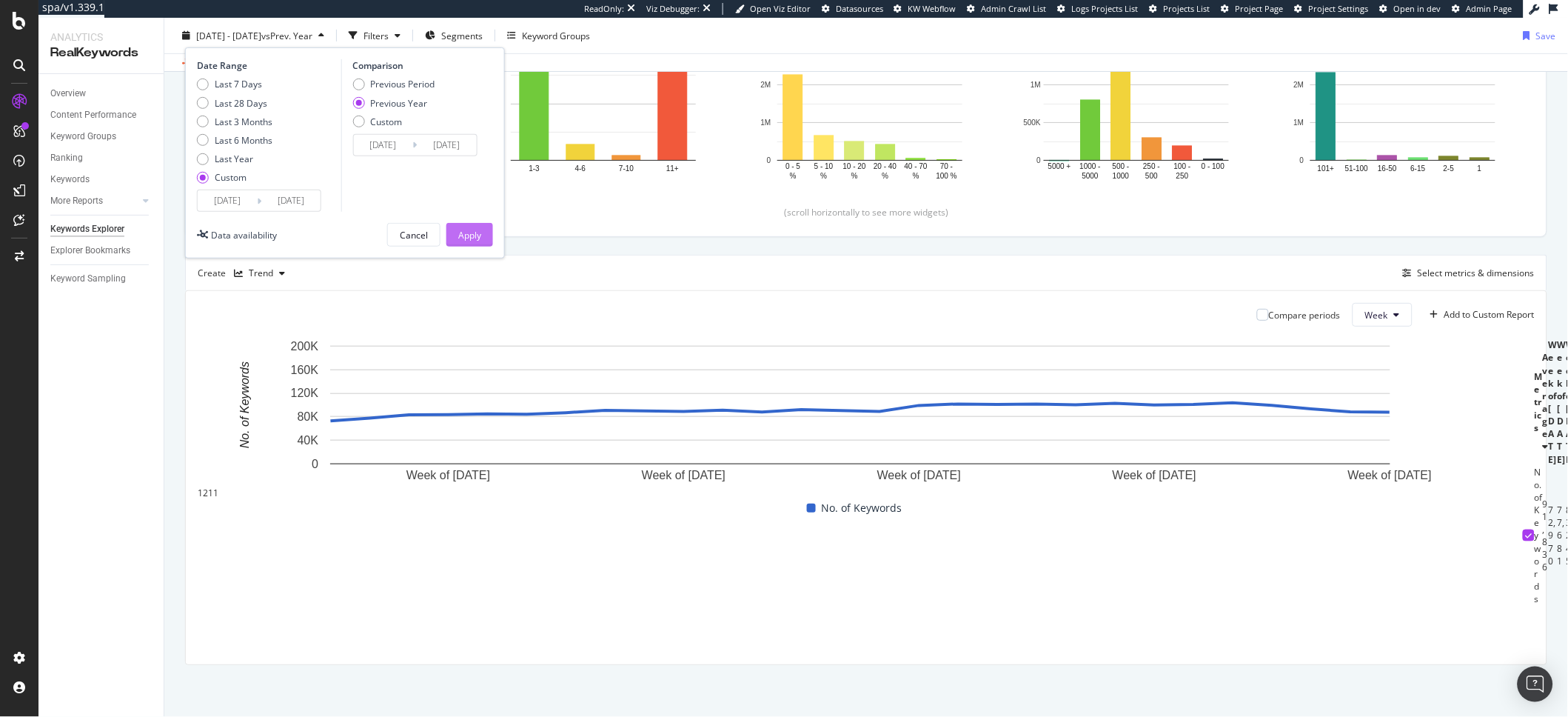
click at [470, 235] on div "Apply" at bounding box center [469, 234] width 23 height 13
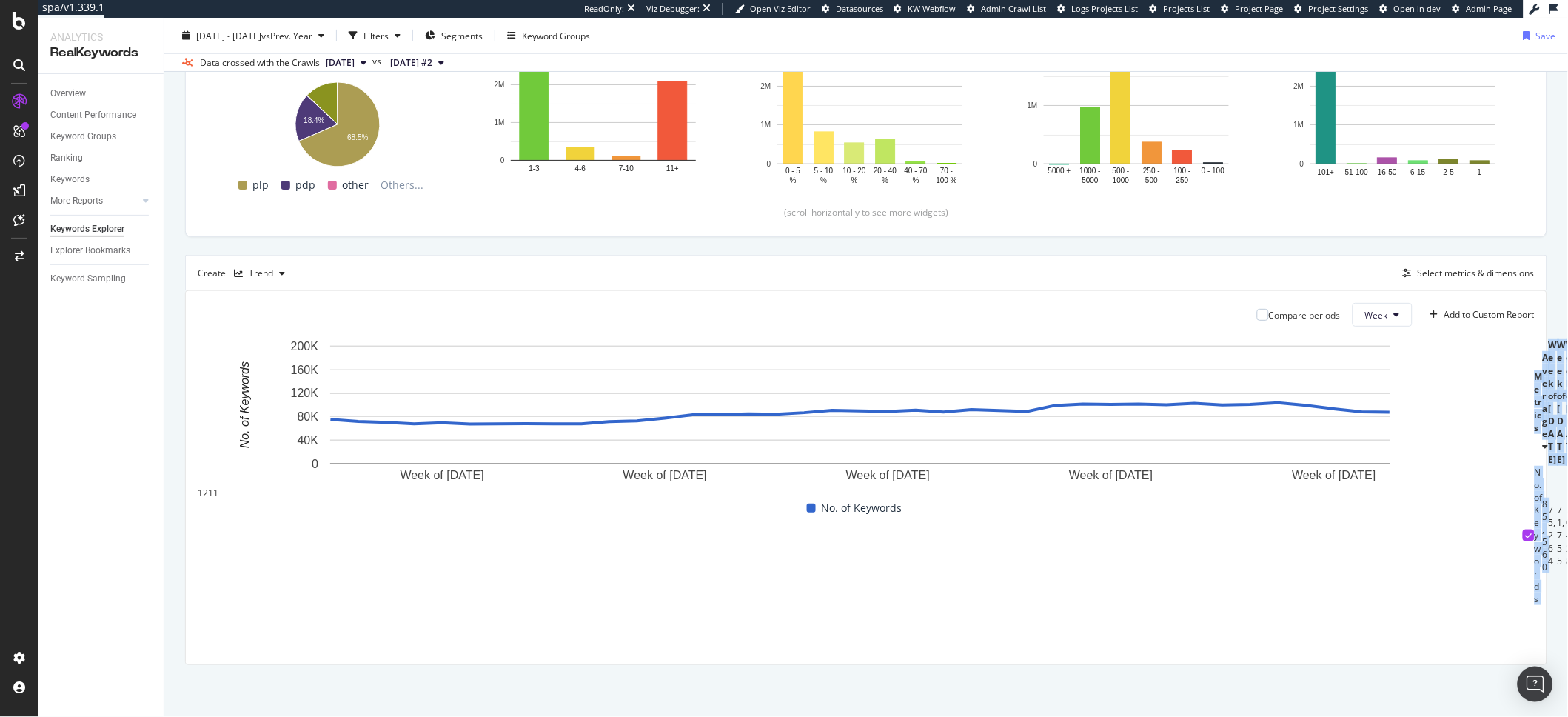
scroll to position [0, 1748]
drag, startPoint x: 417, startPoint y: 608, endPoint x: 1557, endPoint y: 627, distance: 1140.2
click at [1557, 627] on div "Keywords Explorer MLBShop.com (Fanatics) 2024 Dec. 30th - 2025 Sep. 28th vs Pre…" at bounding box center [866, 367] width 1403 height 699
copy table "Metrics Average Week of 30 Dec. 2024 Week of 6 Jan. 2025 Week of 13 Jan. 2025 W…"
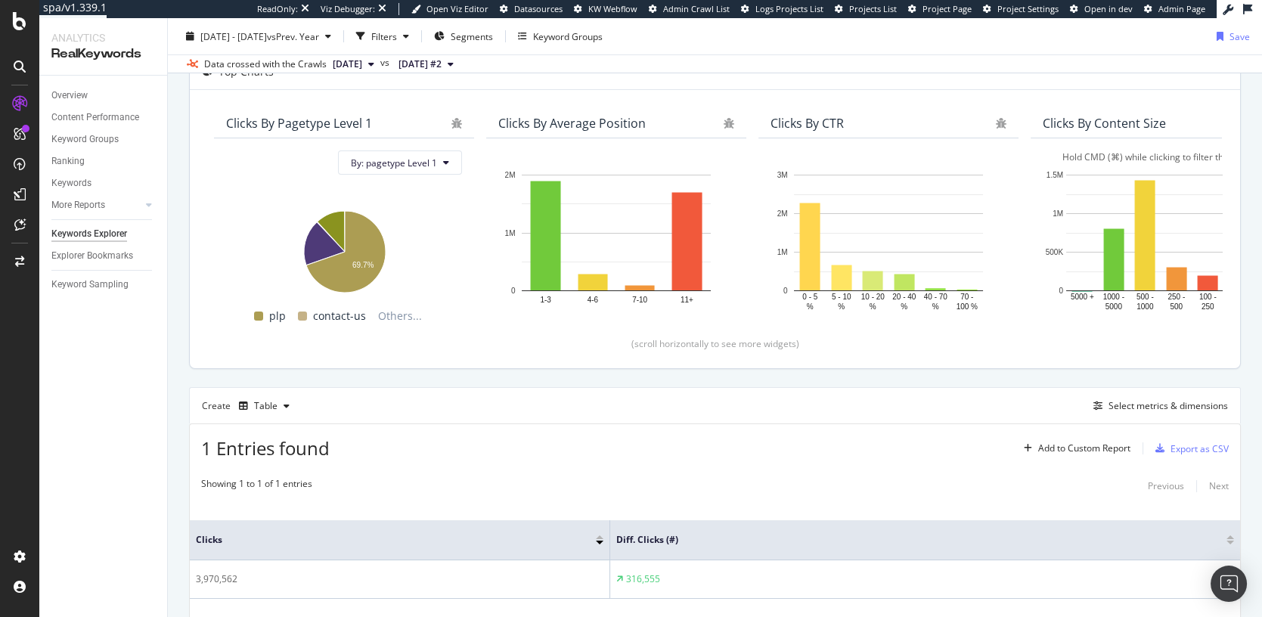
scroll to position [185, 0]
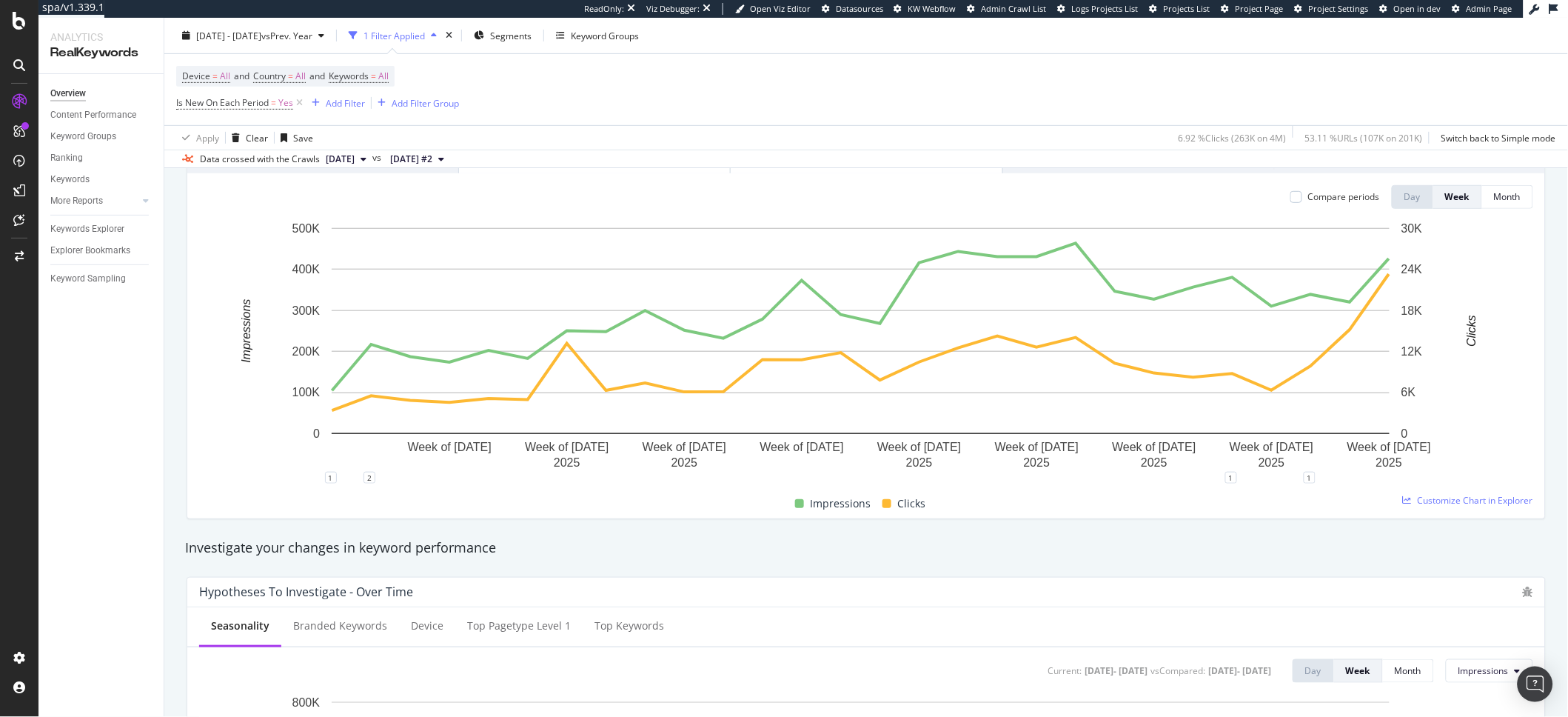
scroll to position [165, 0]
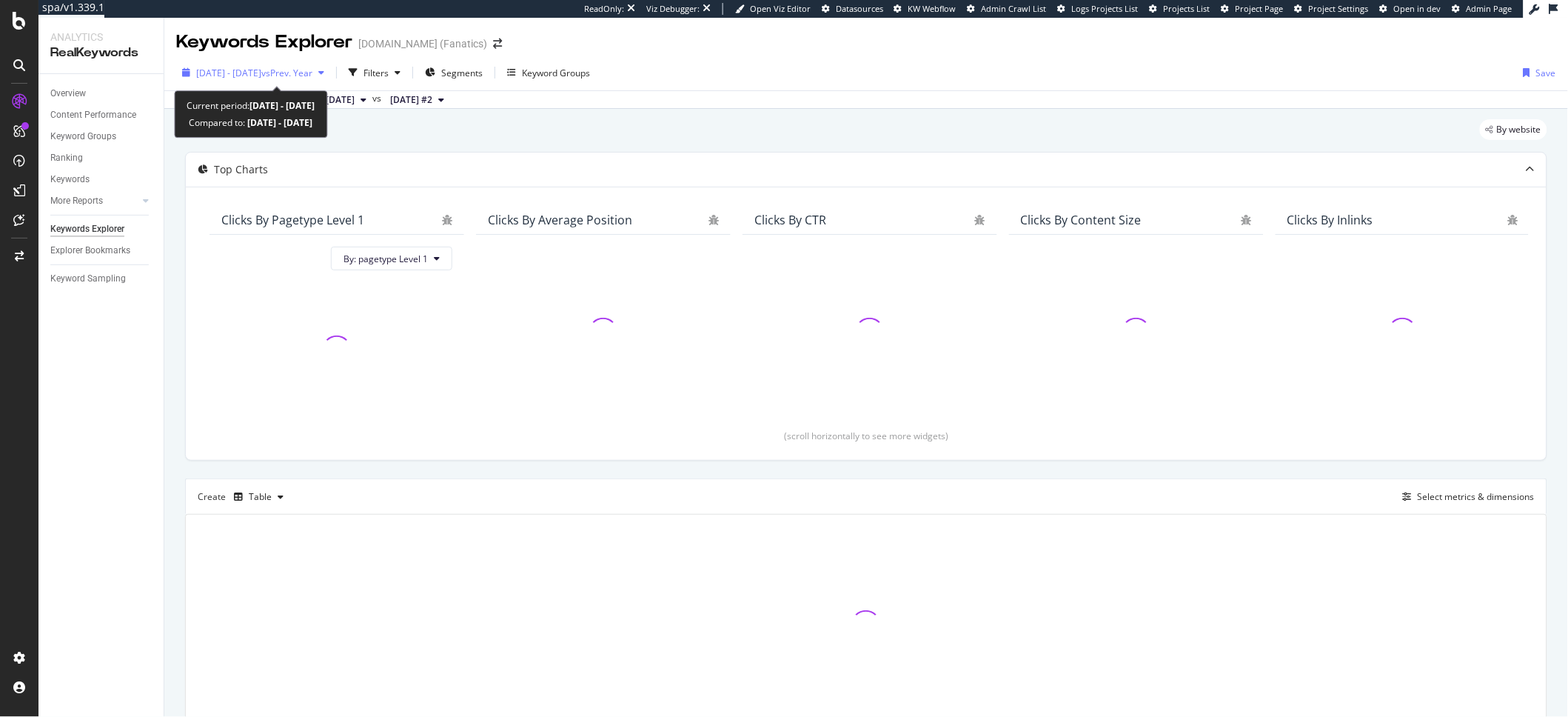
click at [286, 79] on div "[DATE] - [DATE] vs Prev. Year" at bounding box center [253, 72] width 154 height 23
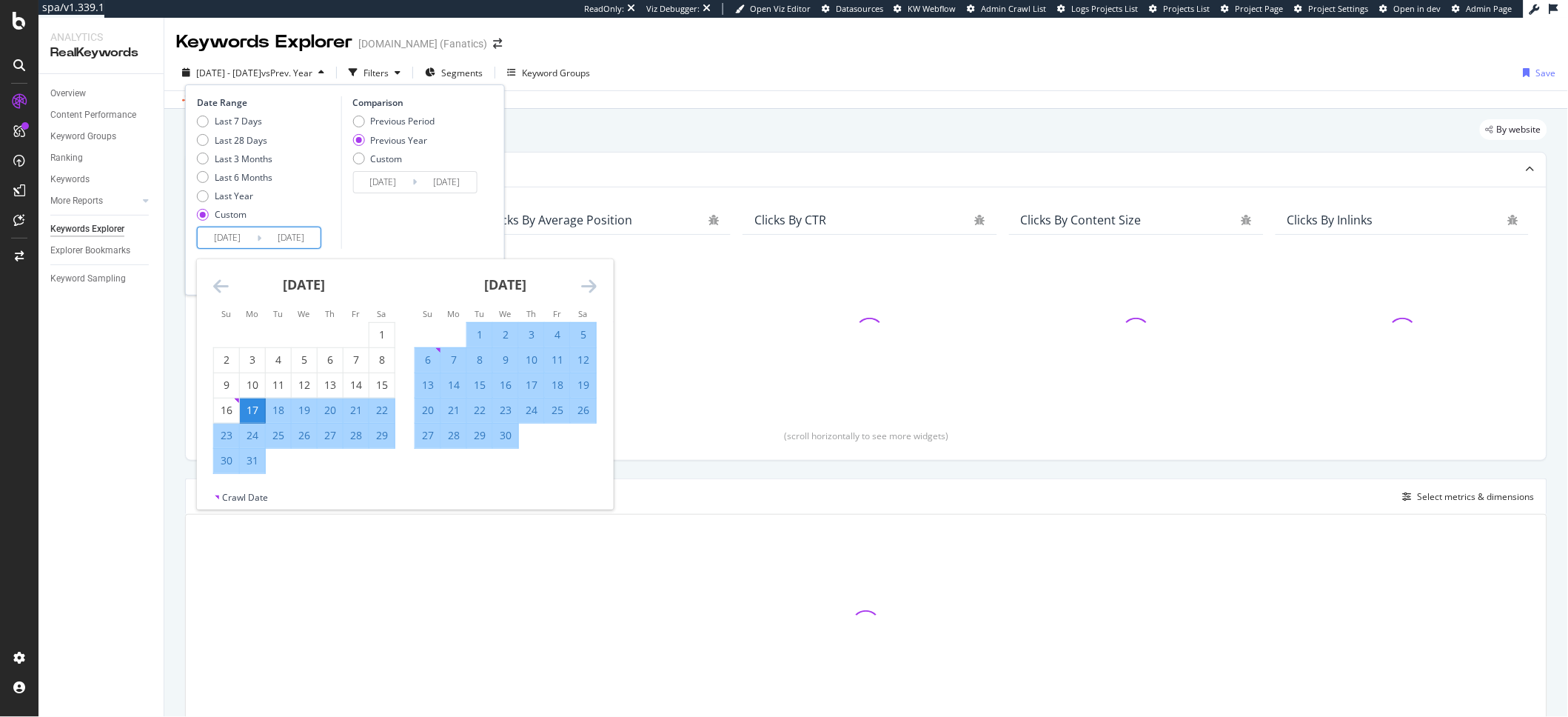
click at [299, 237] on input "[DATE]" at bounding box center [291, 237] width 59 height 21
click at [584, 279] on icon "Move forward to switch to the next month." at bounding box center [589, 286] width 16 height 18
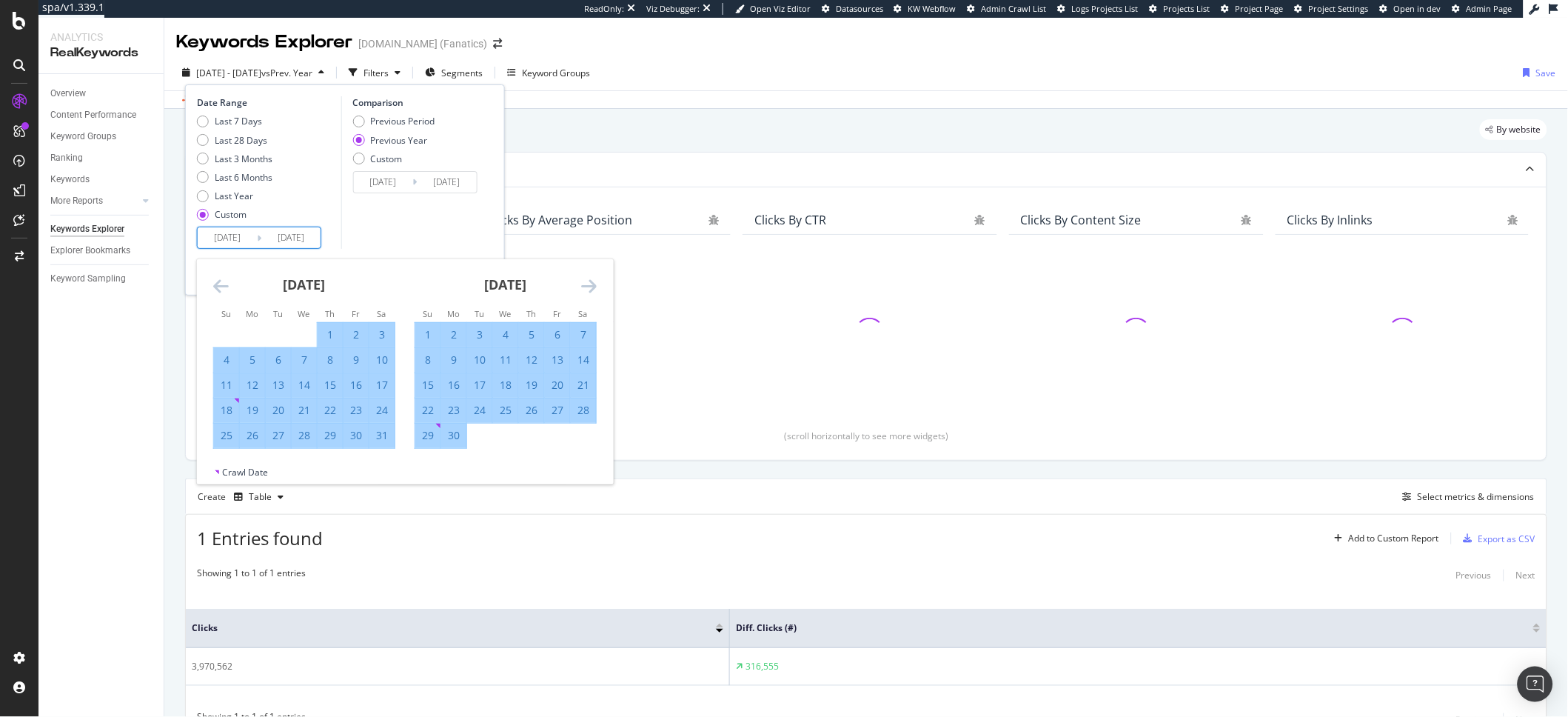
click at [584, 279] on icon "Move forward to switch to the next month." at bounding box center [589, 286] width 16 height 18
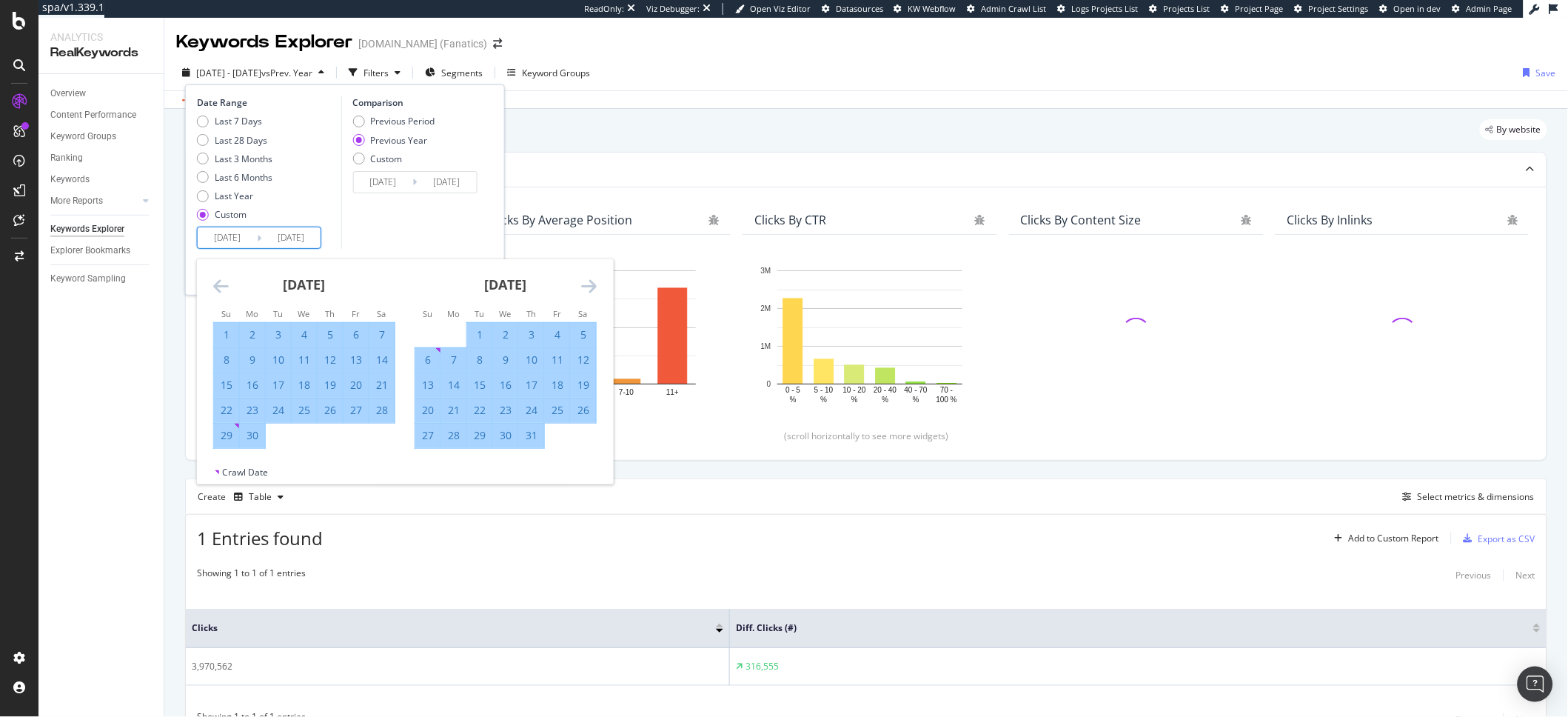
click at [584, 279] on icon "Move forward to switch to the next month." at bounding box center [589, 286] width 16 height 18
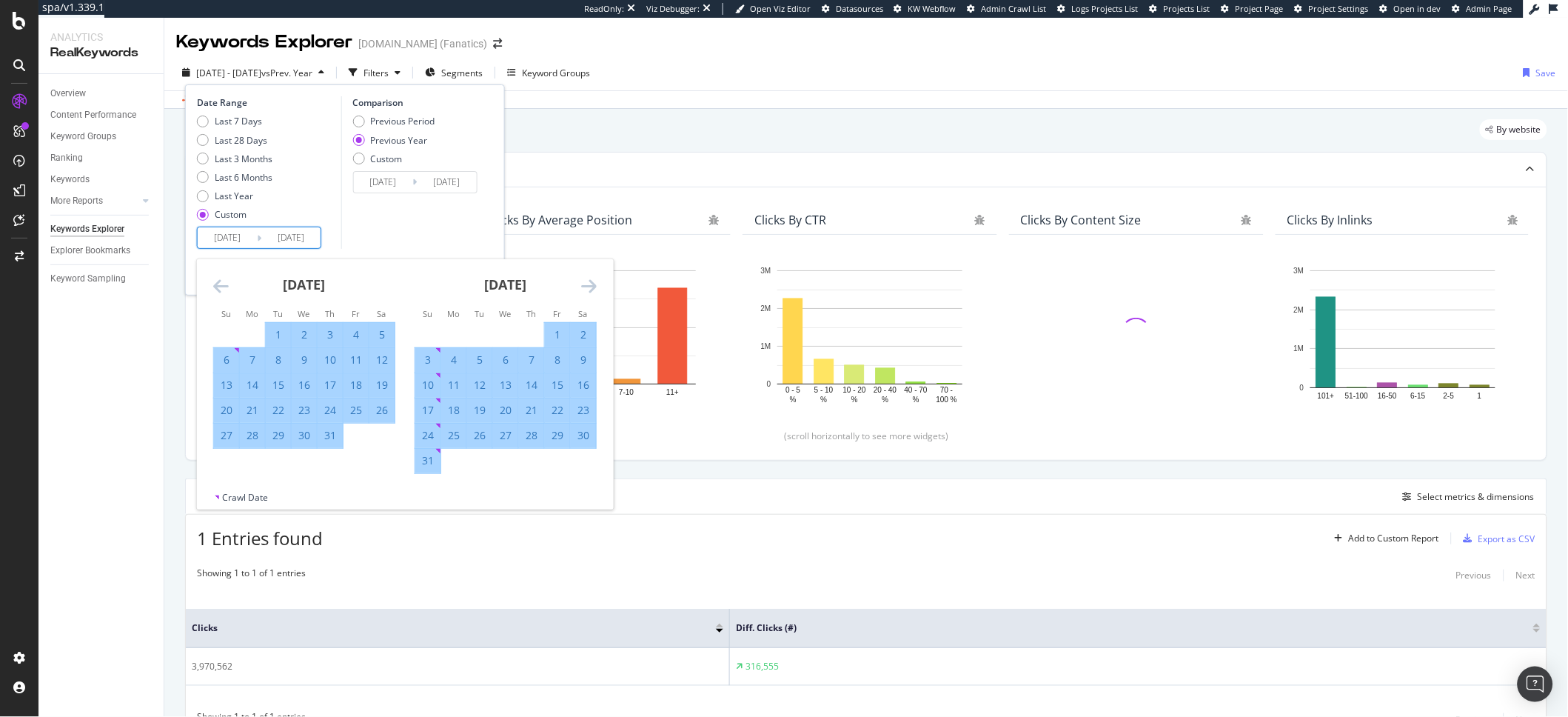
click at [584, 279] on icon "Move forward to switch to the next month." at bounding box center [589, 286] width 16 height 18
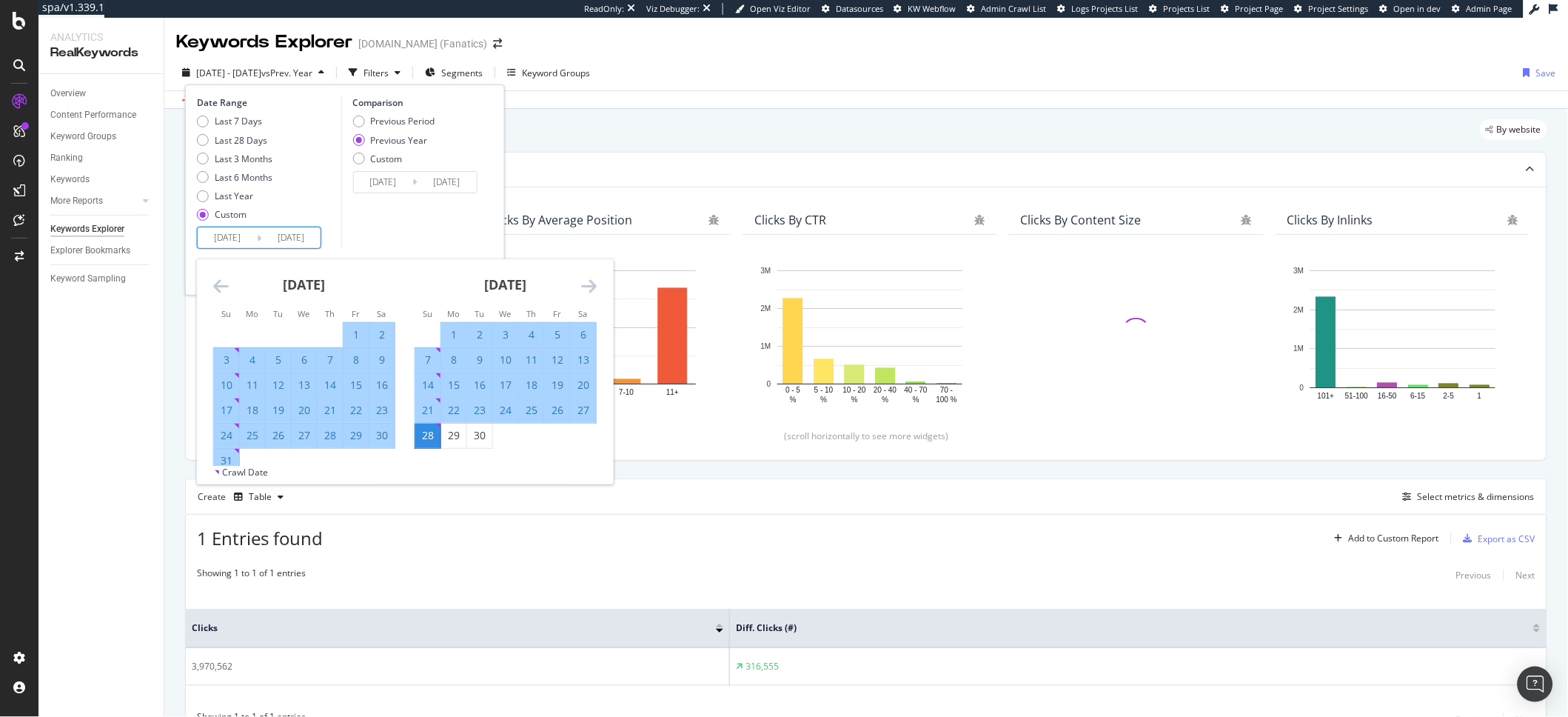
click at [584, 279] on icon "Move forward to switch to the next month." at bounding box center [589, 286] width 16 height 18
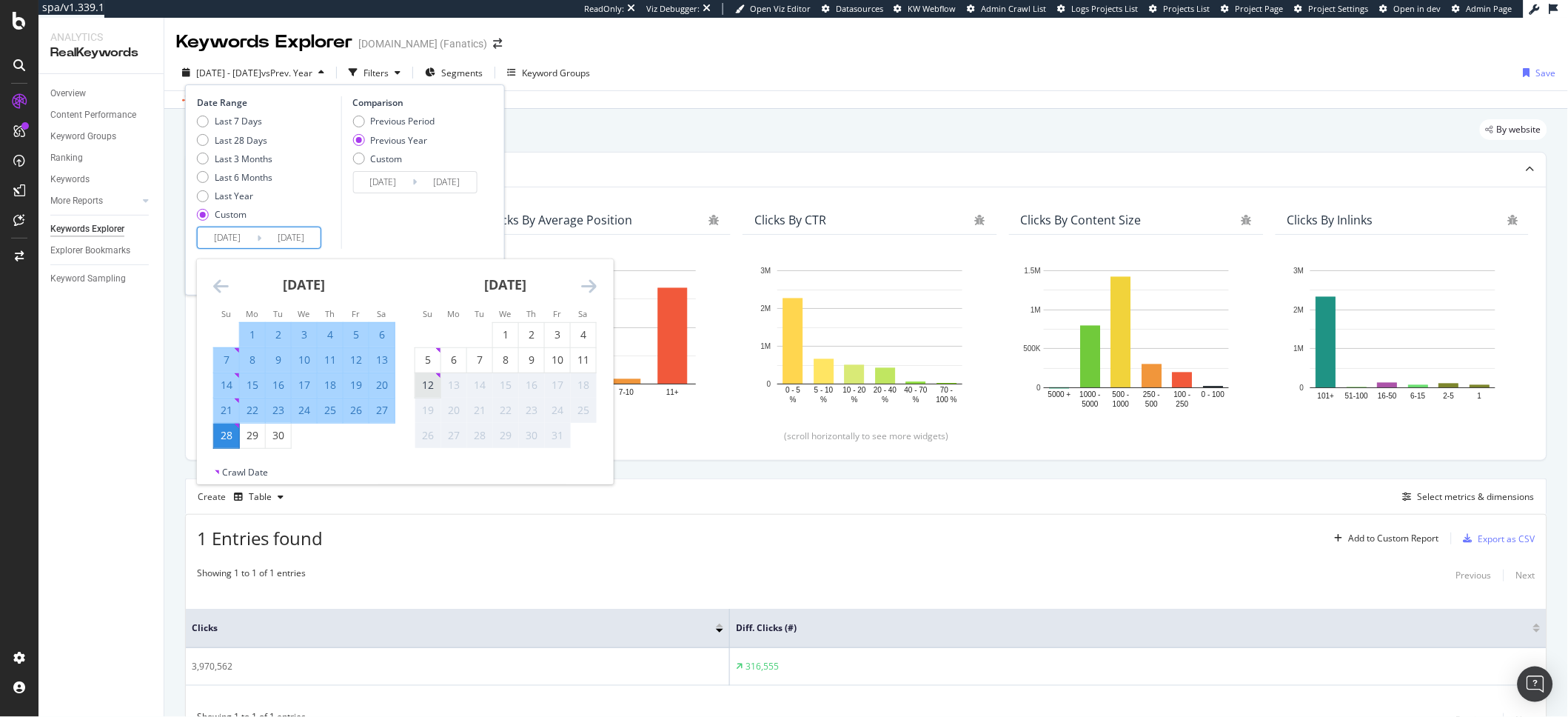
click at [430, 386] on div "12" at bounding box center [428, 385] width 25 height 15
type input "2025/10/12"
type input "2024/10/13"
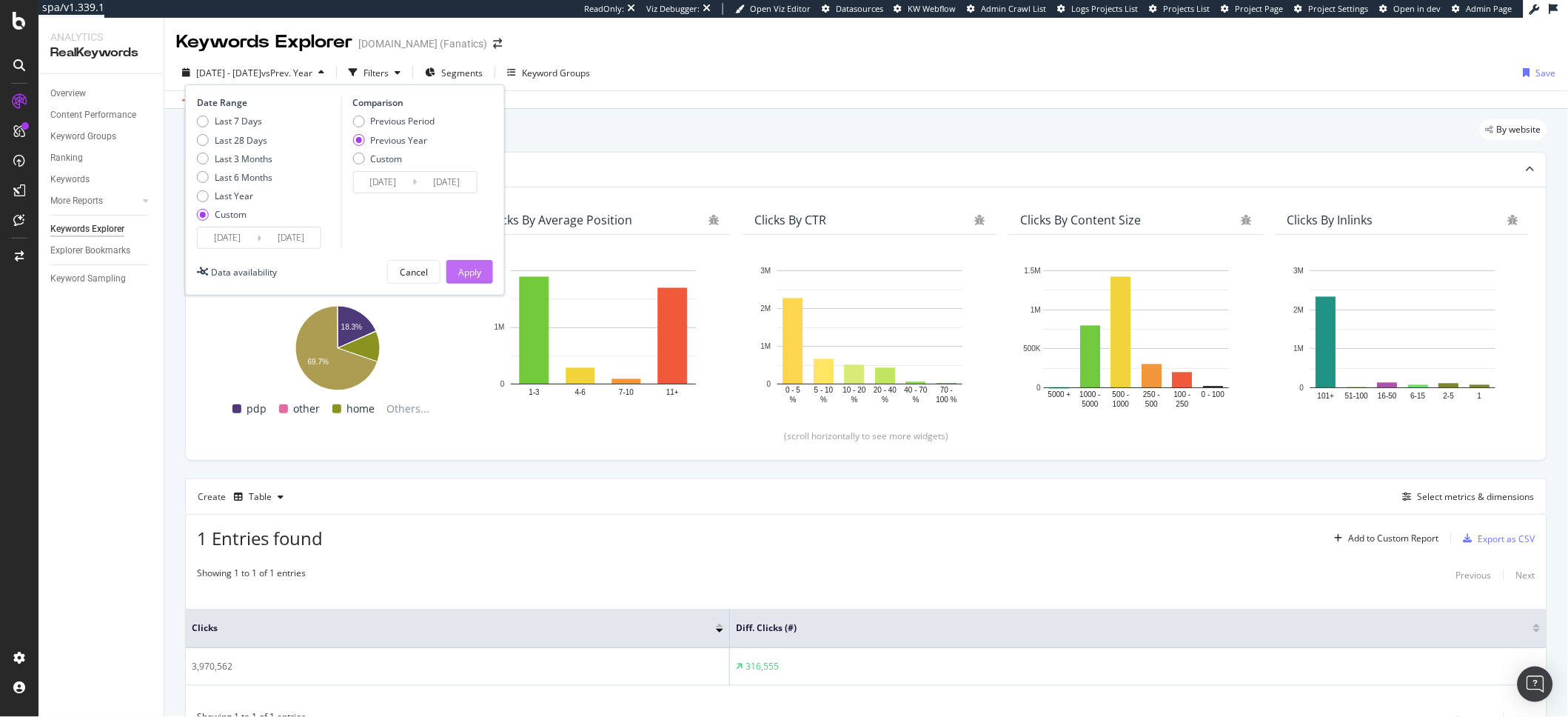
click at [471, 263] on div "Apply" at bounding box center [469, 271] width 23 height 23
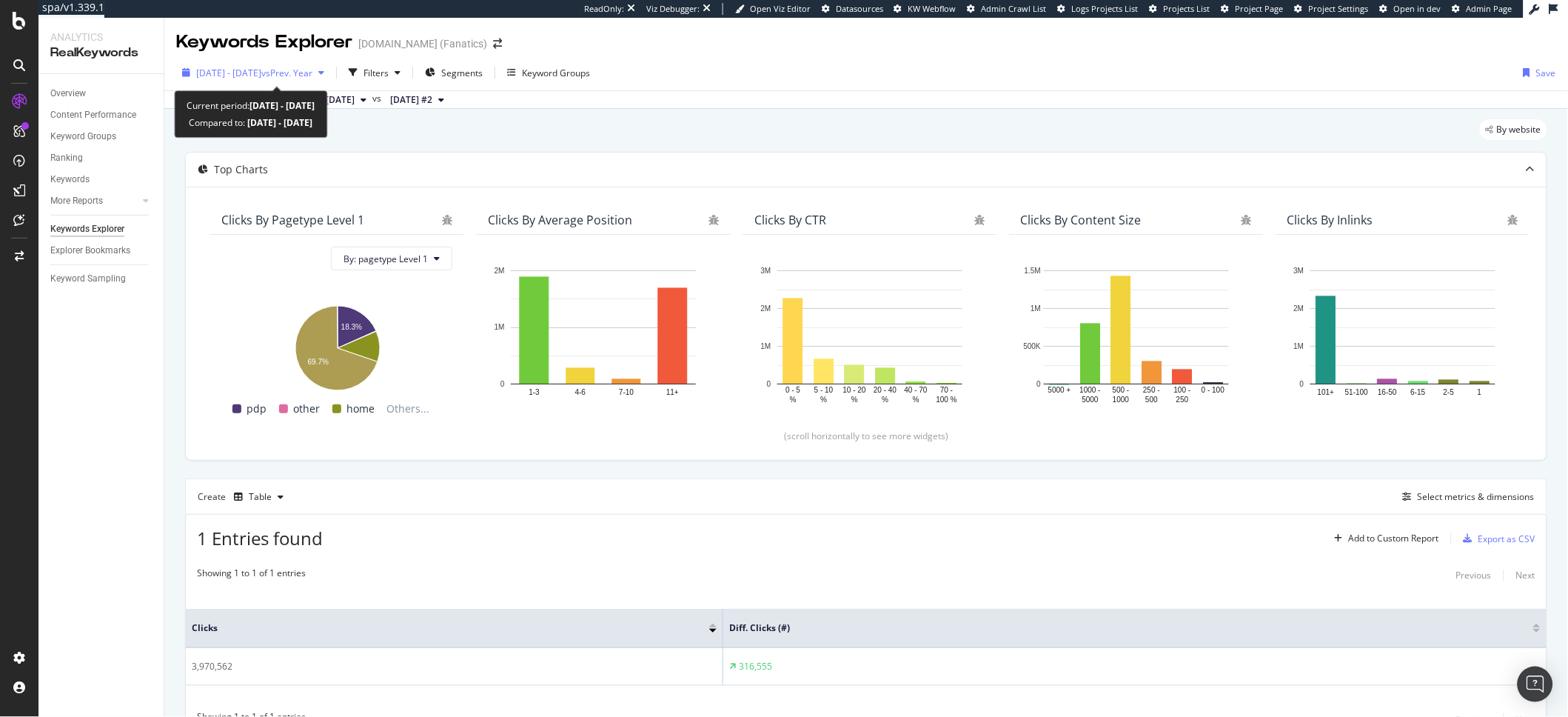
click at [236, 62] on div "2025 Mar. 17th - Sep. 28th vs Prev. Year" at bounding box center [253, 72] width 154 height 23
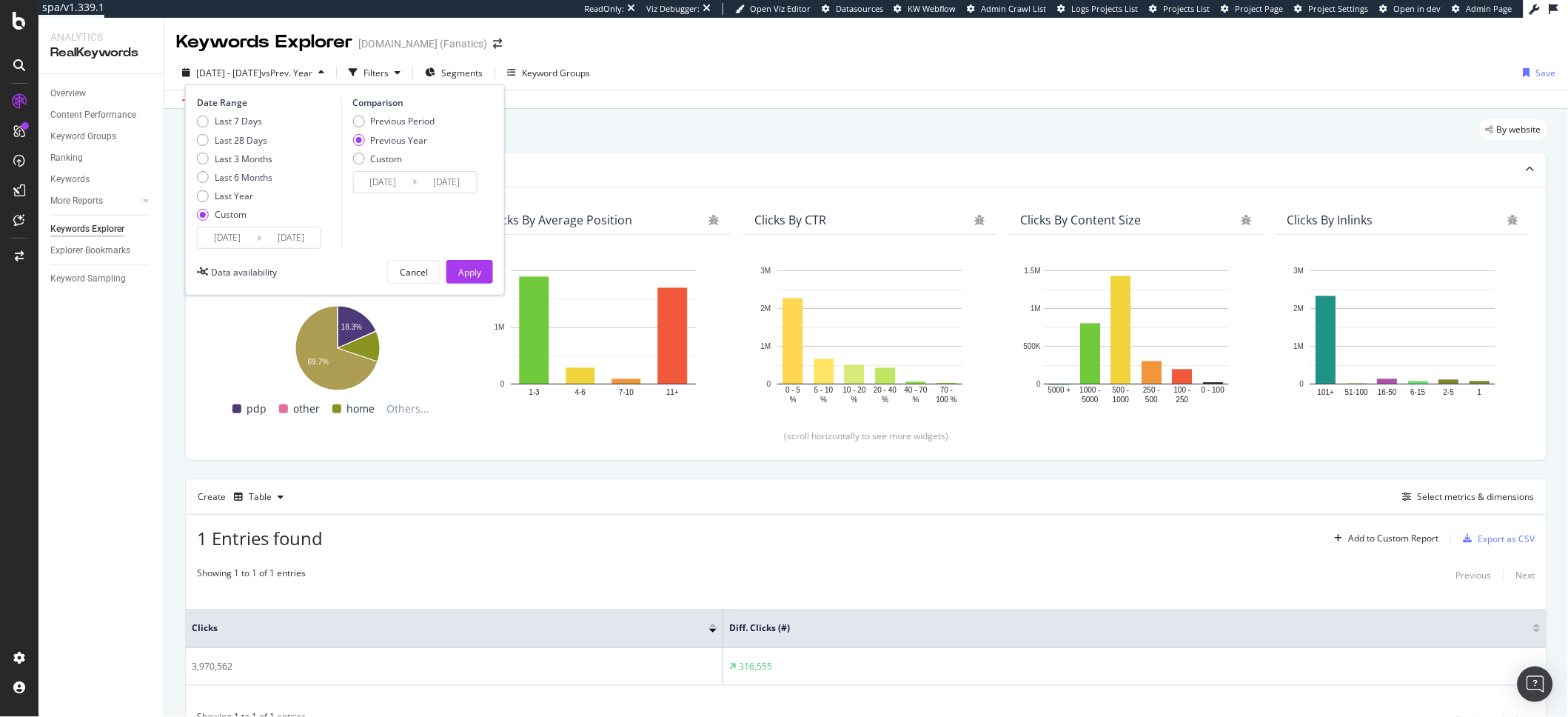
click at [292, 231] on input "[DATE]" at bounding box center [291, 237] width 59 height 21
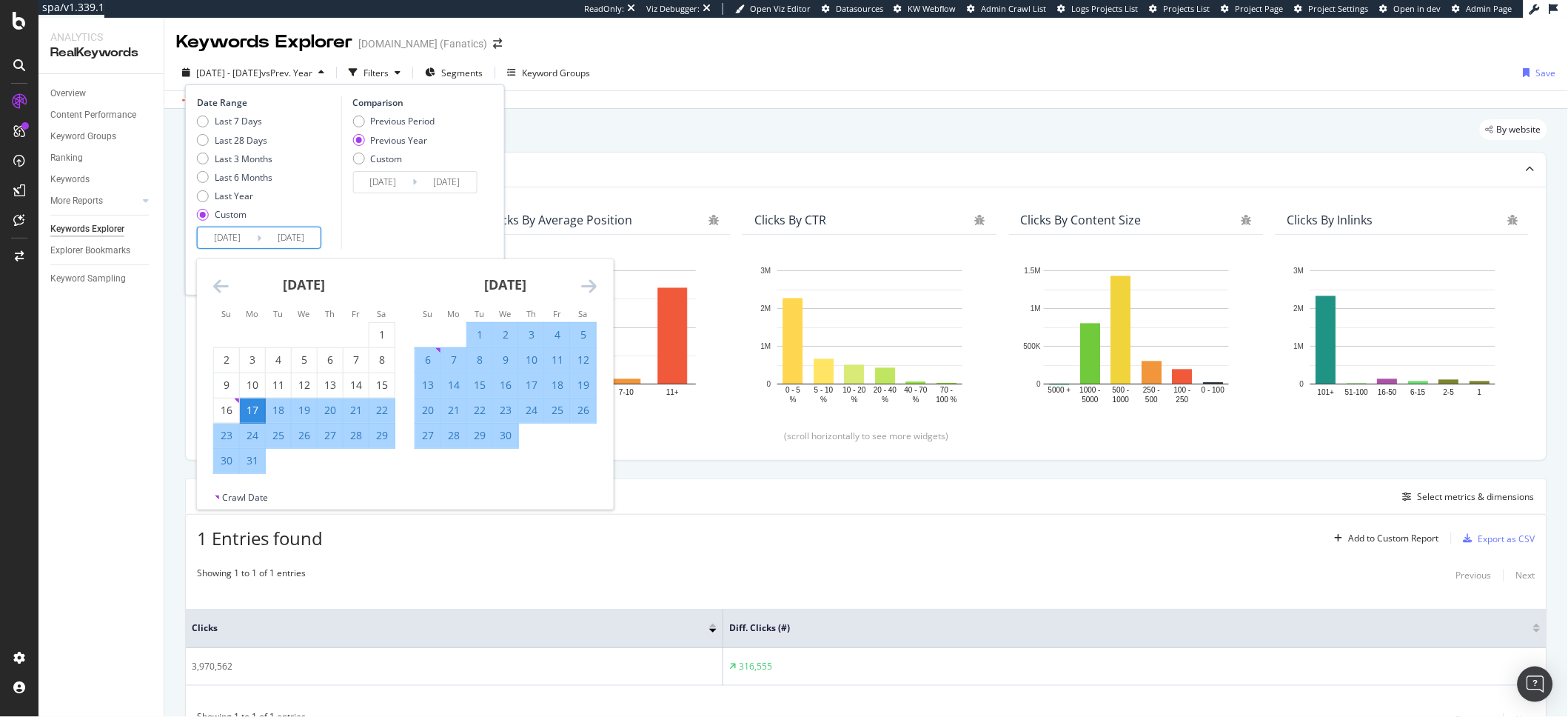
click at [585, 277] on icon "Move forward to switch to the next month." at bounding box center [589, 286] width 16 height 18
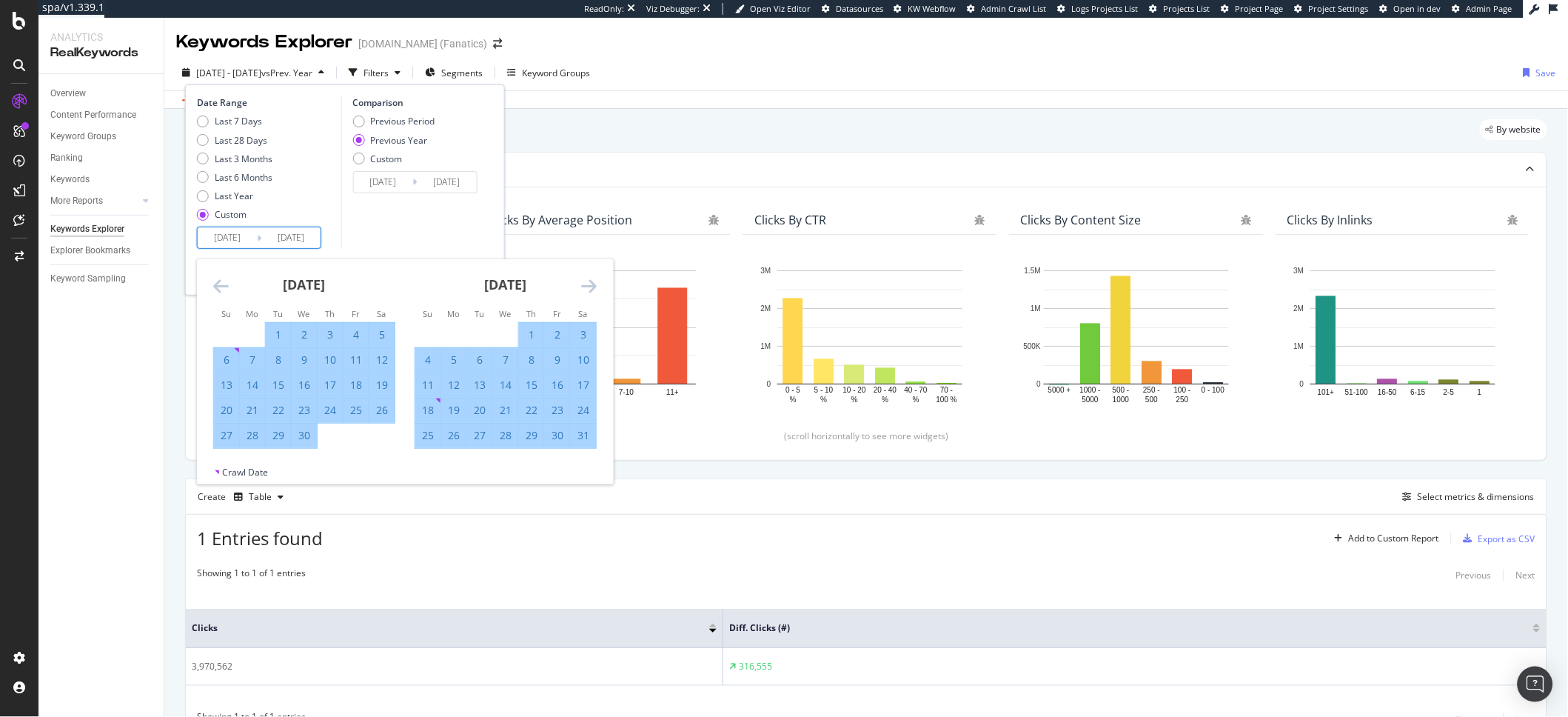
click at [585, 277] on icon "Move forward to switch to the next month." at bounding box center [589, 286] width 16 height 18
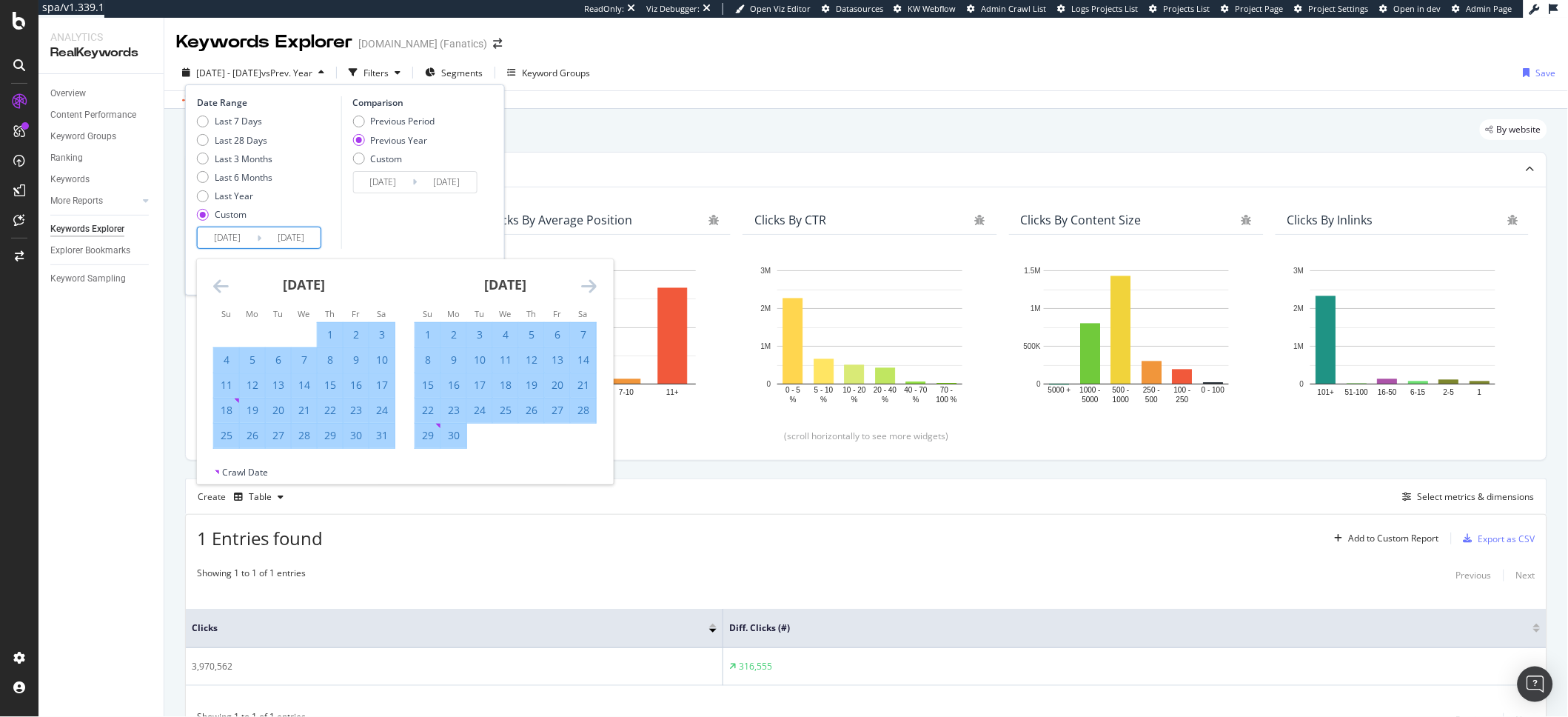
click at [585, 277] on icon "Move forward to switch to the next month." at bounding box center [589, 286] width 16 height 18
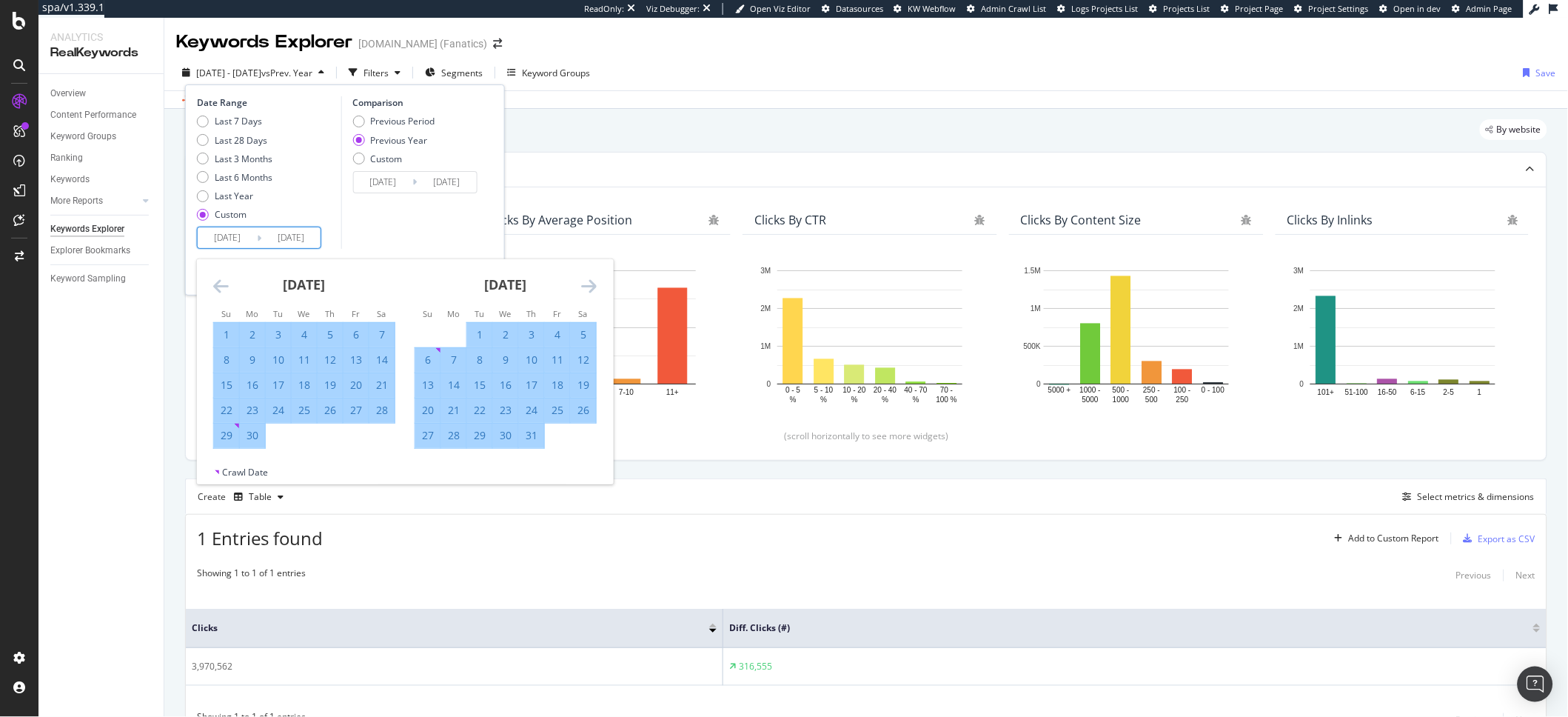
click at [585, 277] on icon "Move forward to switch to the next month." at bounding box center [589, 286] width 16 height 18
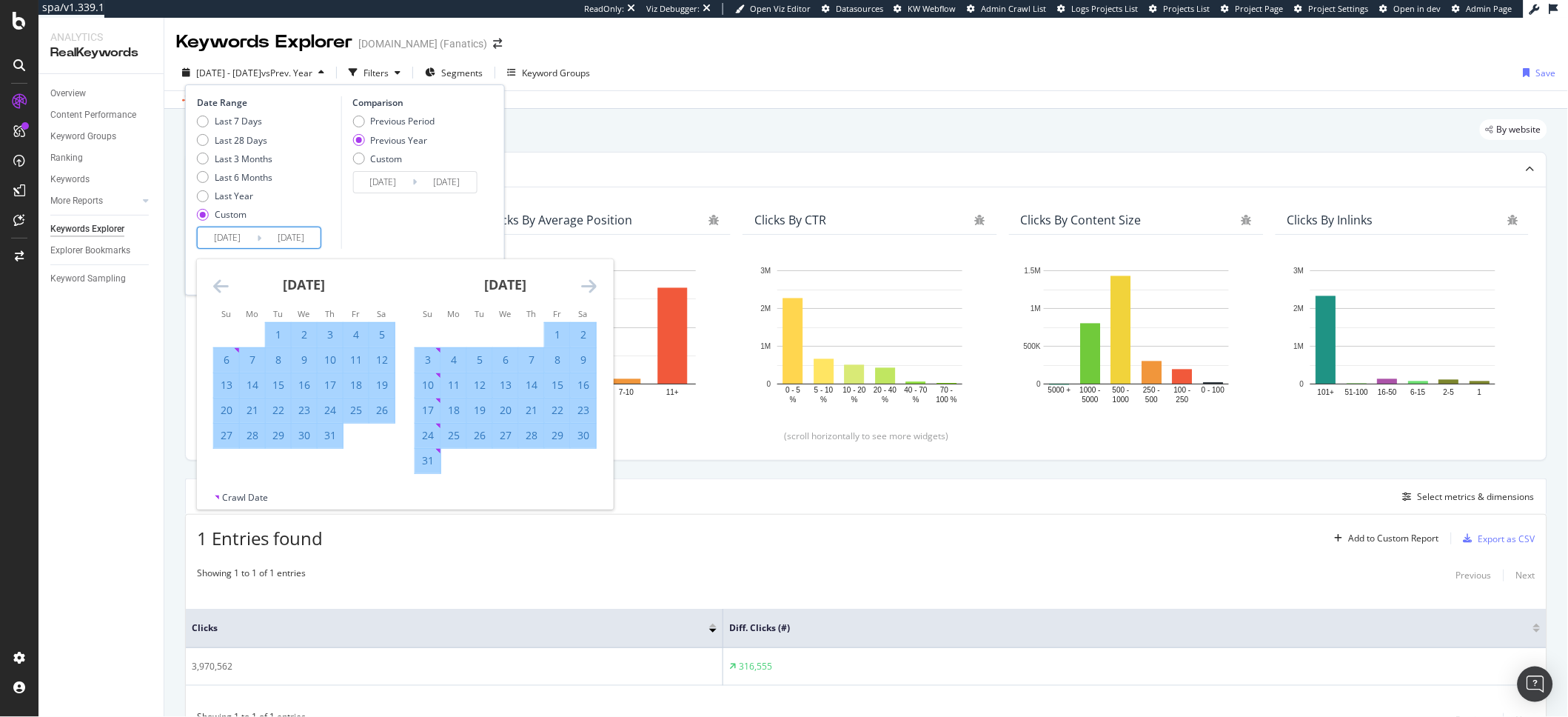
click at [585, 277] on icon "Move forward to switch to the next month." at bounding box center [589, 286] width 16 height 18
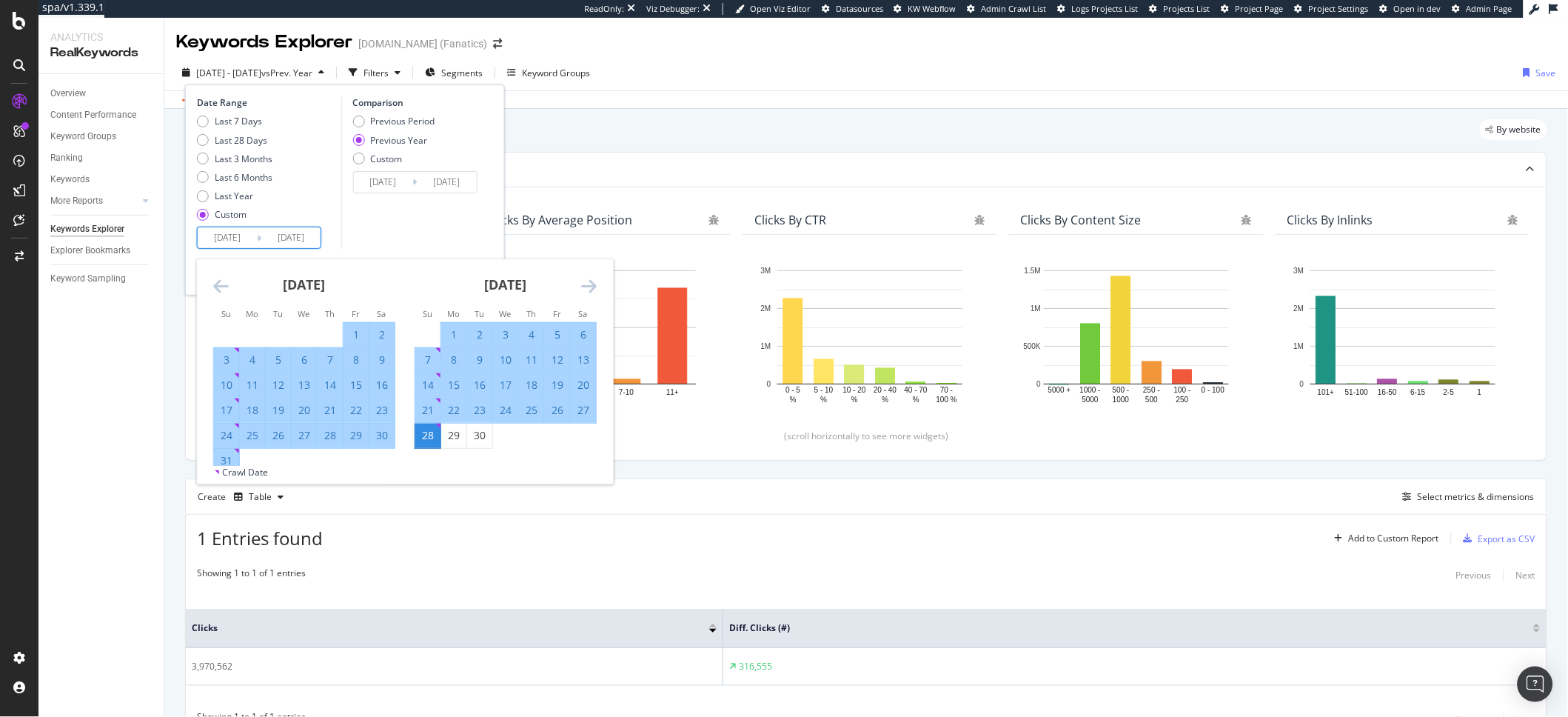
click at [585, 277] on icon "Move forward to switch to the next month." at bounding box center [589, 286] width 16 height 18
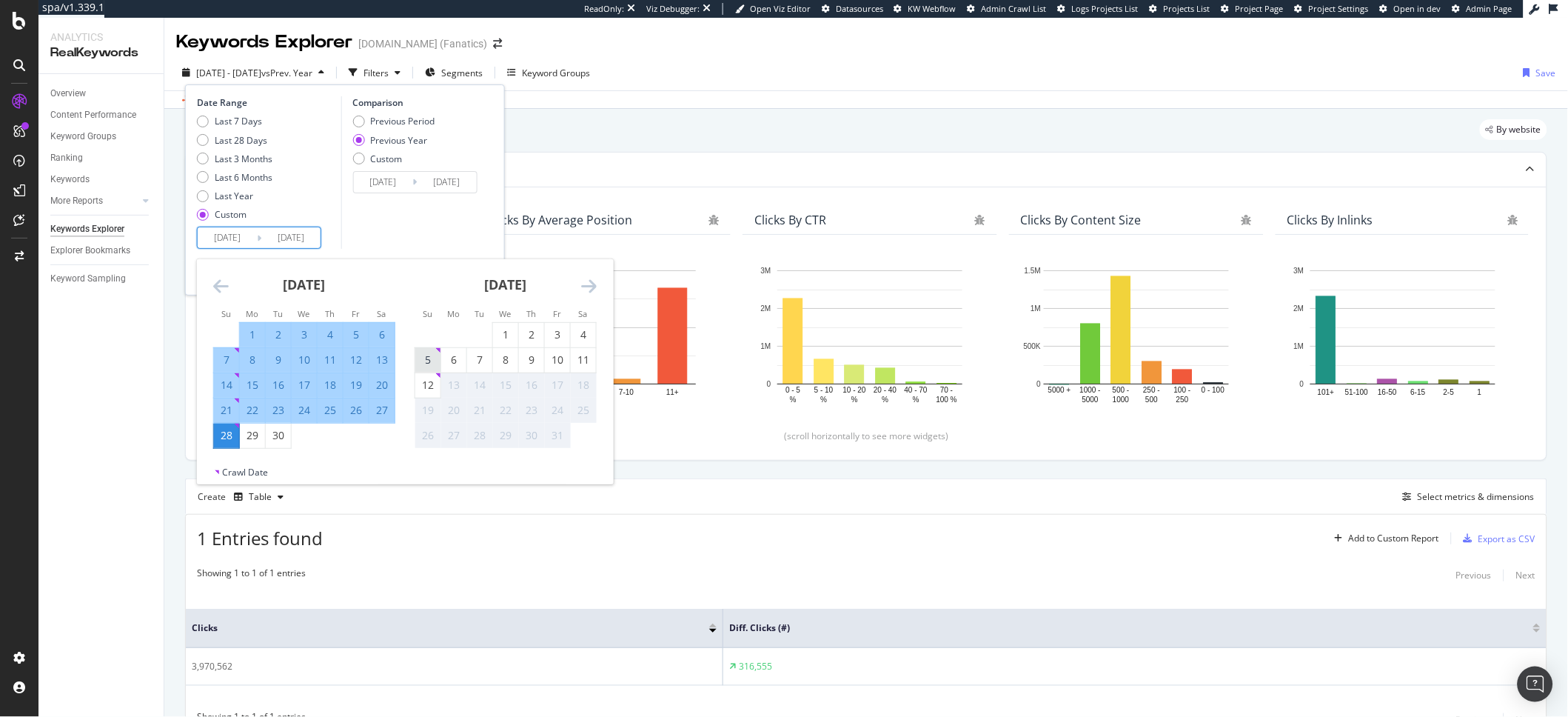
click at [426, 357] on div "5" at bounding box center [428, 359] width 25 height 15
type input "2025/10/05"
type input "2024/10/06"
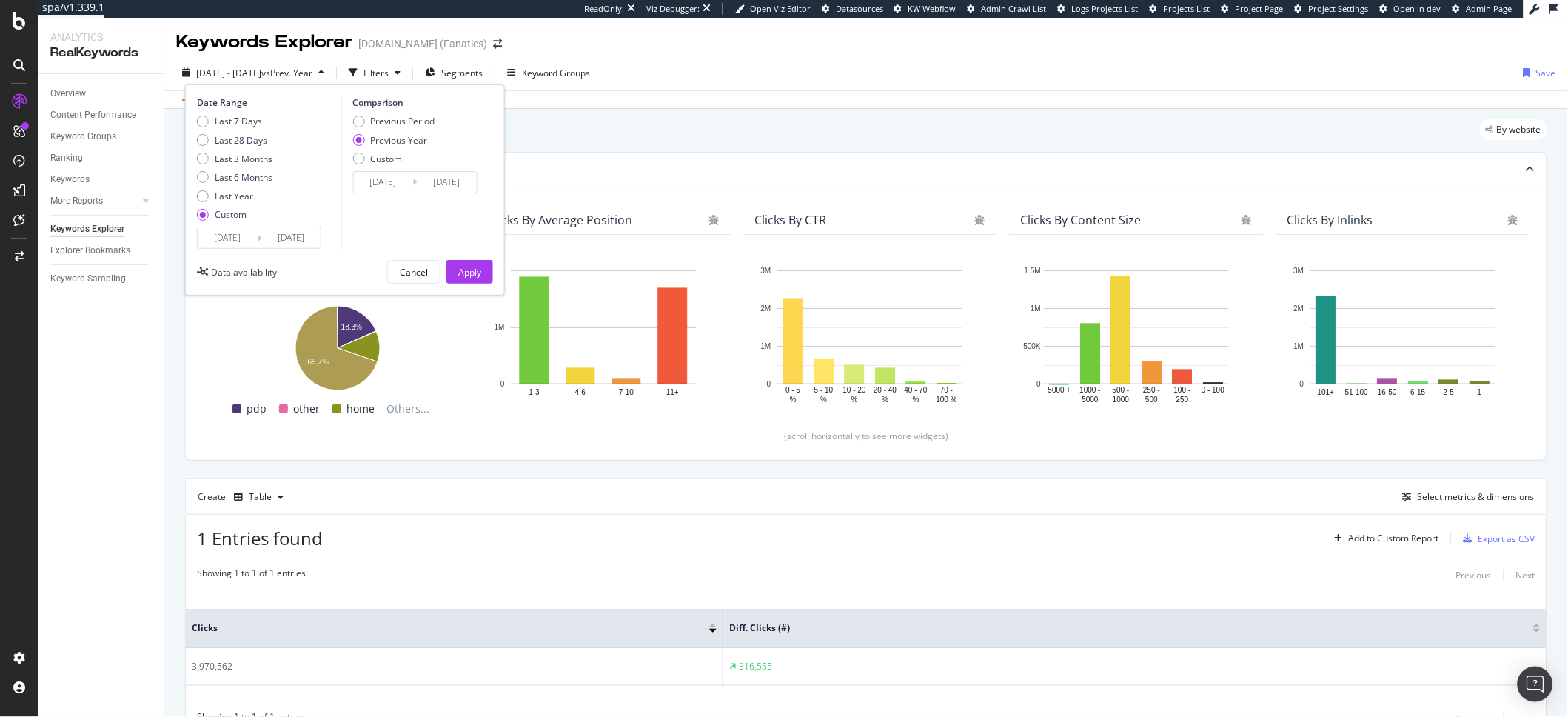
click at [481, 287] on div "Date Range Last 7 Days Last 28 Days Last 3 Months Last 6 Months Last Year Custo…" at bounding box center [345, 189] width 320 height 211
click at [472, 274] on div "Apply" at bounding box center [469, 271] width 23 height 13
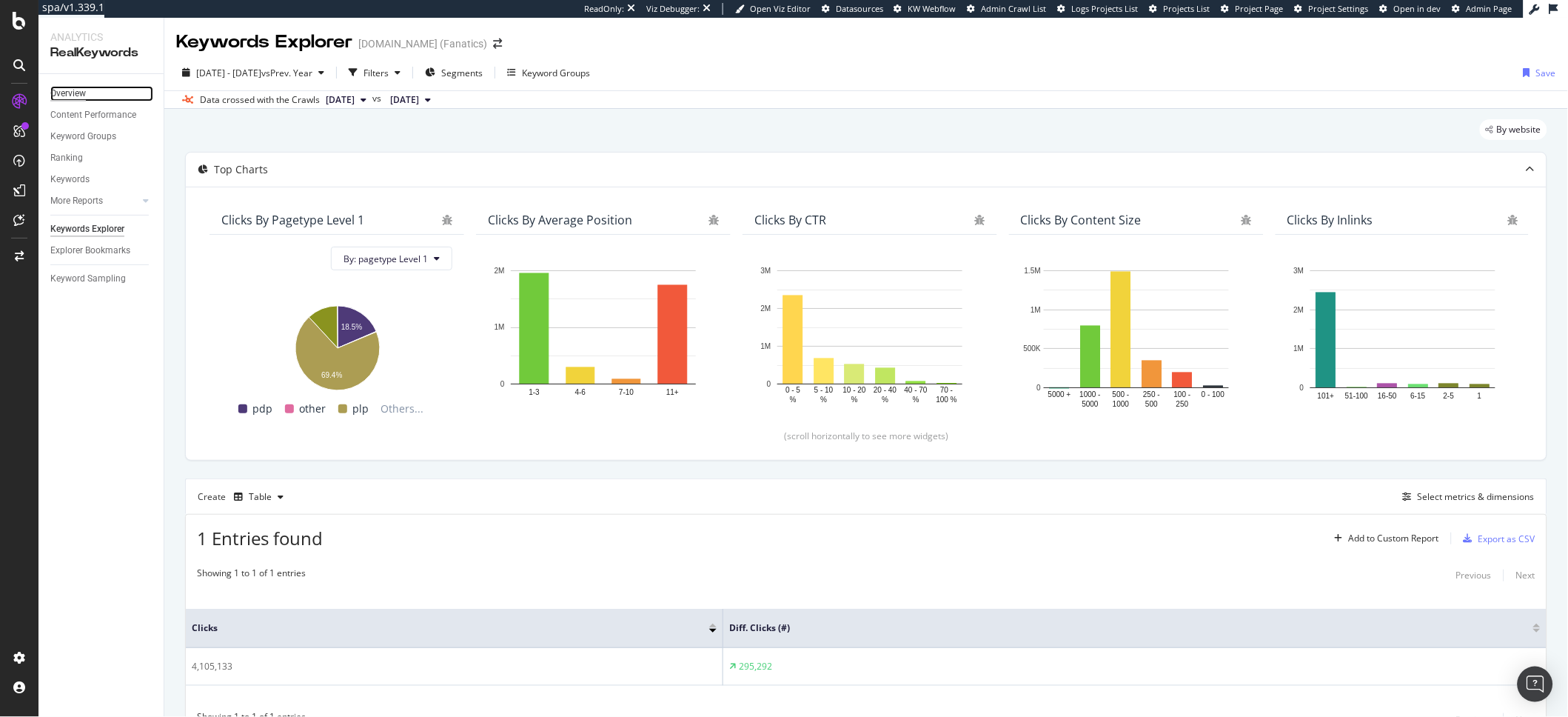
click at [84, 92] on div "Overview" at bounding box center [68, 94] width 35 height 16
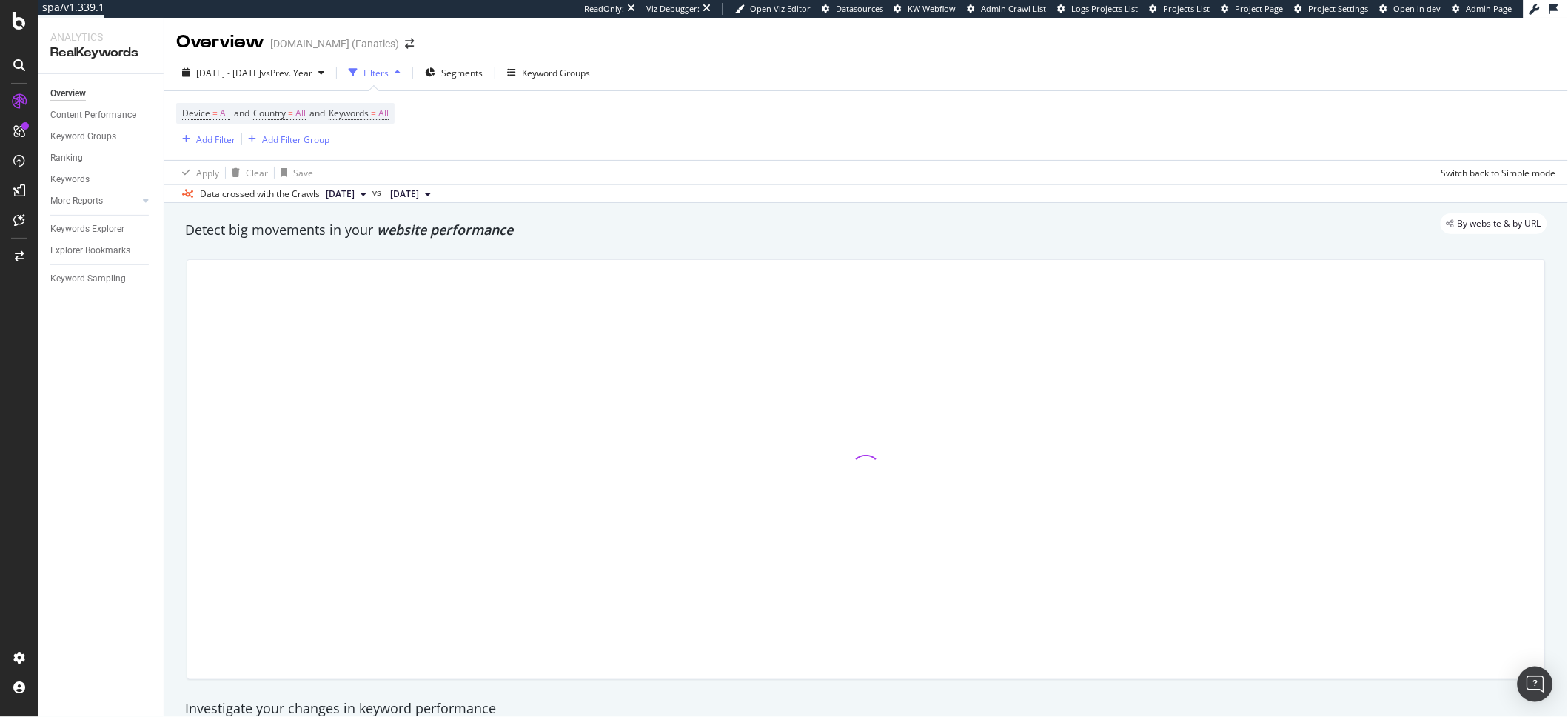
click at [610, 143] on div "Device = All and Country = All and Keywords = All Add Filter Add Filter Group" at bounding box center [866, 125] width 1380 height 69
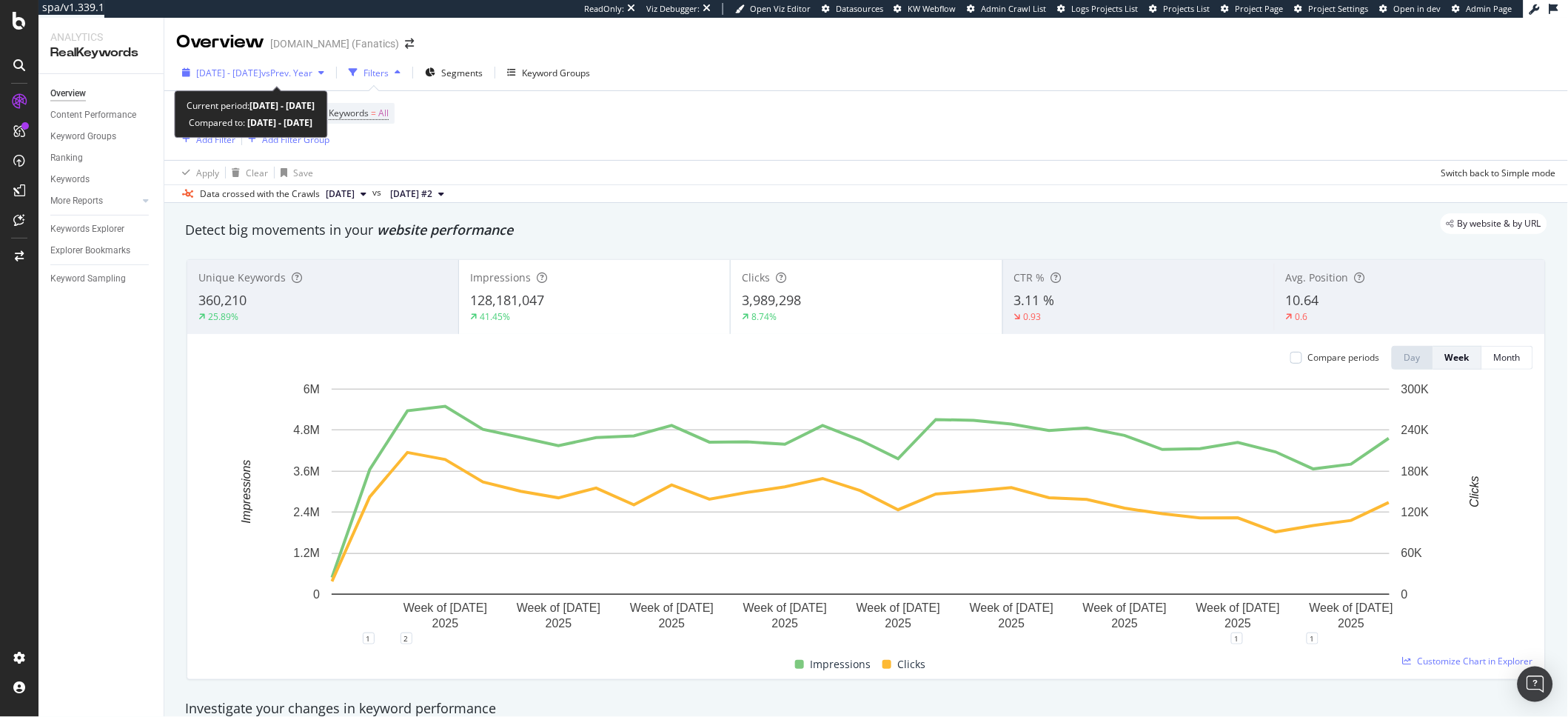
click at [220, 71] on span "[DATE] - [DATE]" at bounding box center [228, 72] width 66 height 13
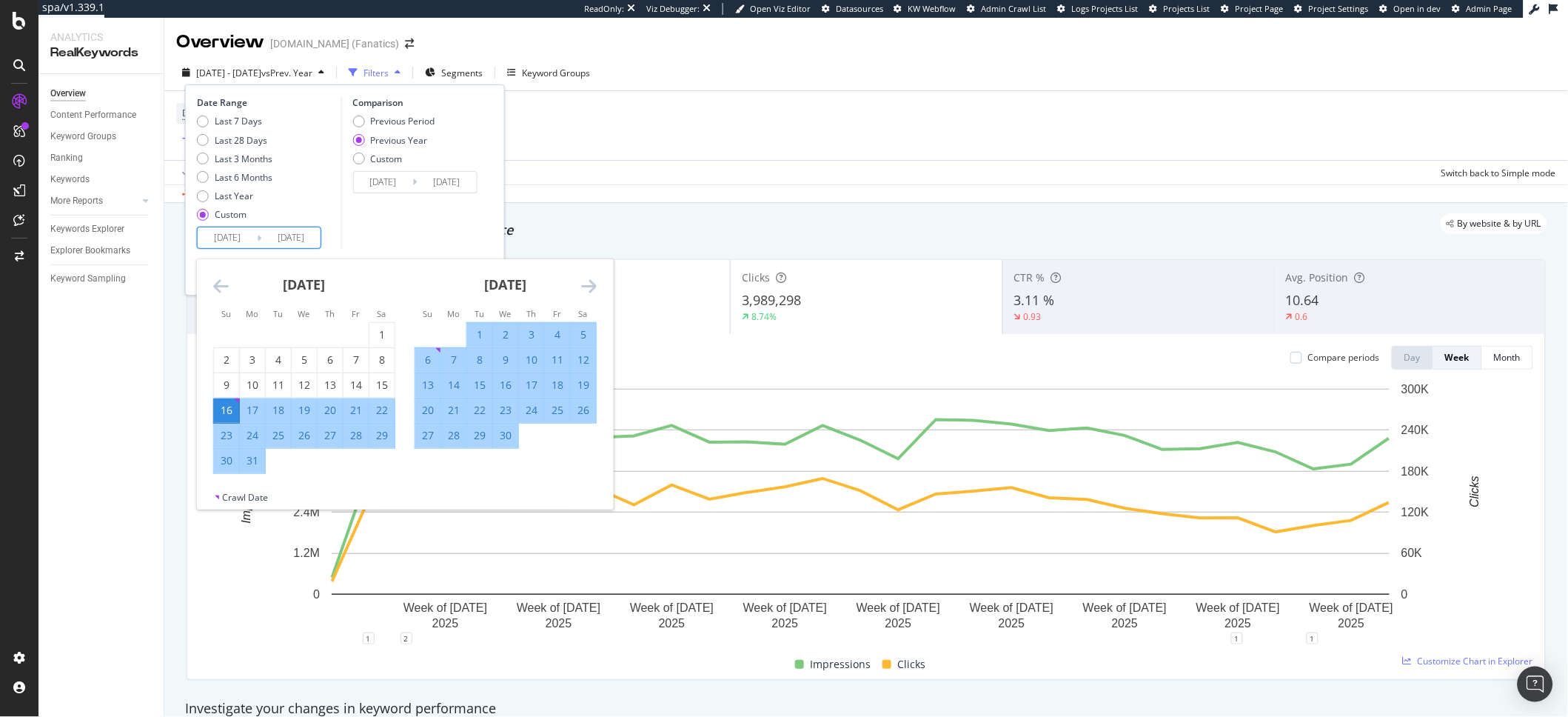
click at [229, 244] on input "[DATE]" at bounding box center [227, 237] width 59 height 21
click at [257, 413] on div "17" at bounding box center [253, 409] width 25 height 15
type input "[DATE]"
click at [439, 247] on div "Comparison Previous Period Previous Year Custom [DATE] Navigate forward to inte…" at bounding box center [411, 172] width 141 height 153
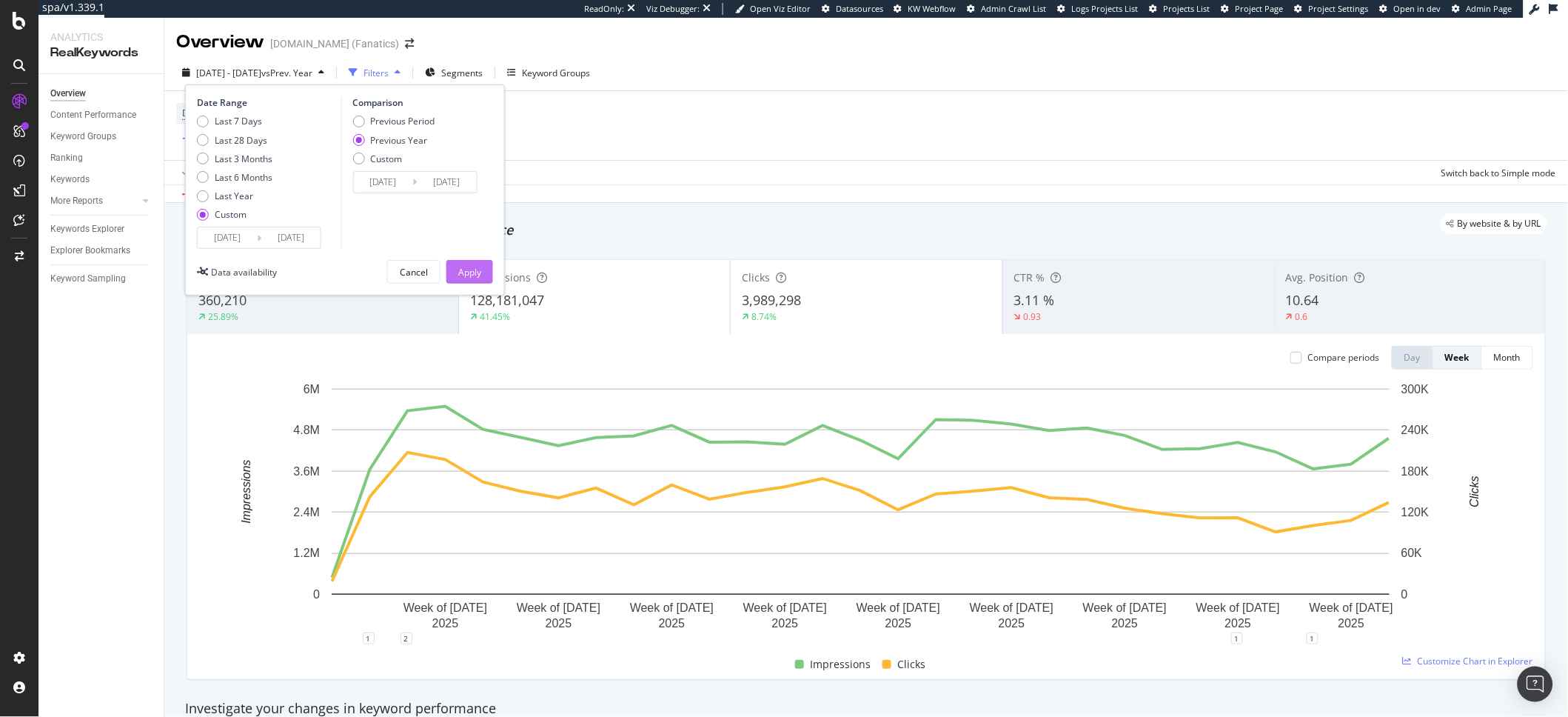
click at [471, 275] on div "Apply" at bounding box center [469, 271] width 23 height 13
